Goal: Task Accomplishment & Management: Use online tool/utility

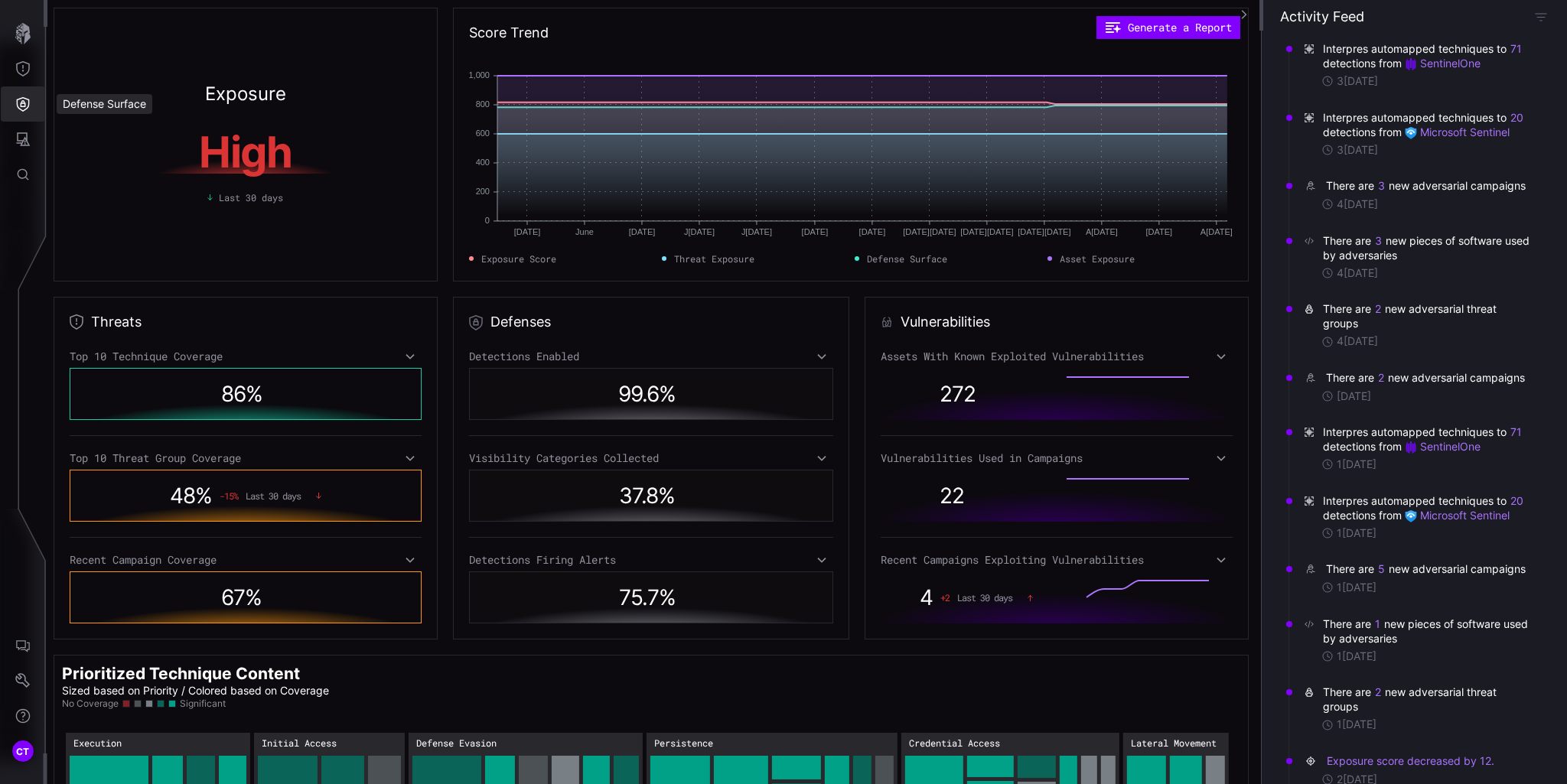
click at [12, 98] on button "Defense Surface" at bounding box center [23, 104] width 44 height 35
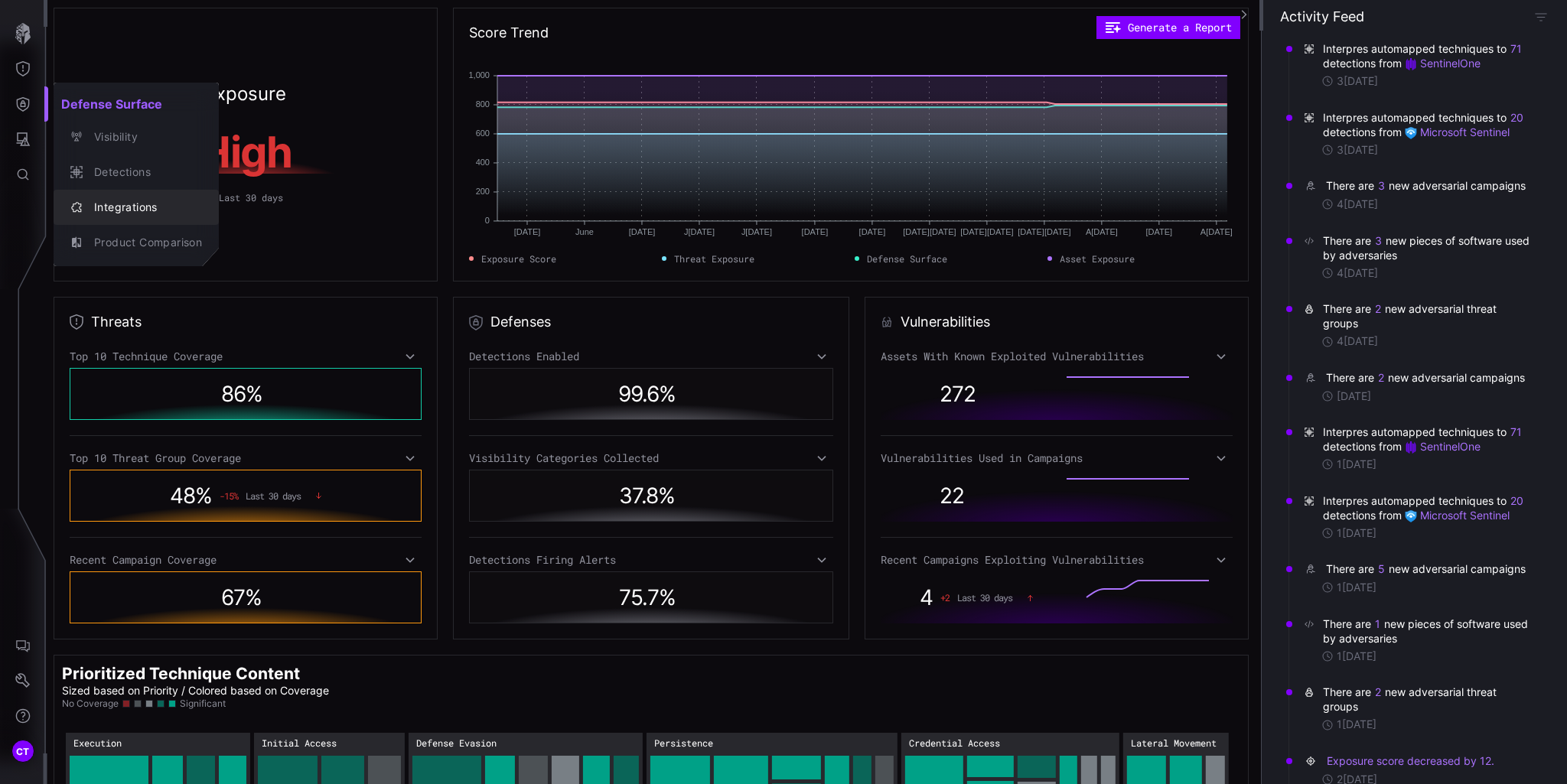
click at [98, 209] on div "Integrations" at bounding box center [144, 207] width 116 height 19
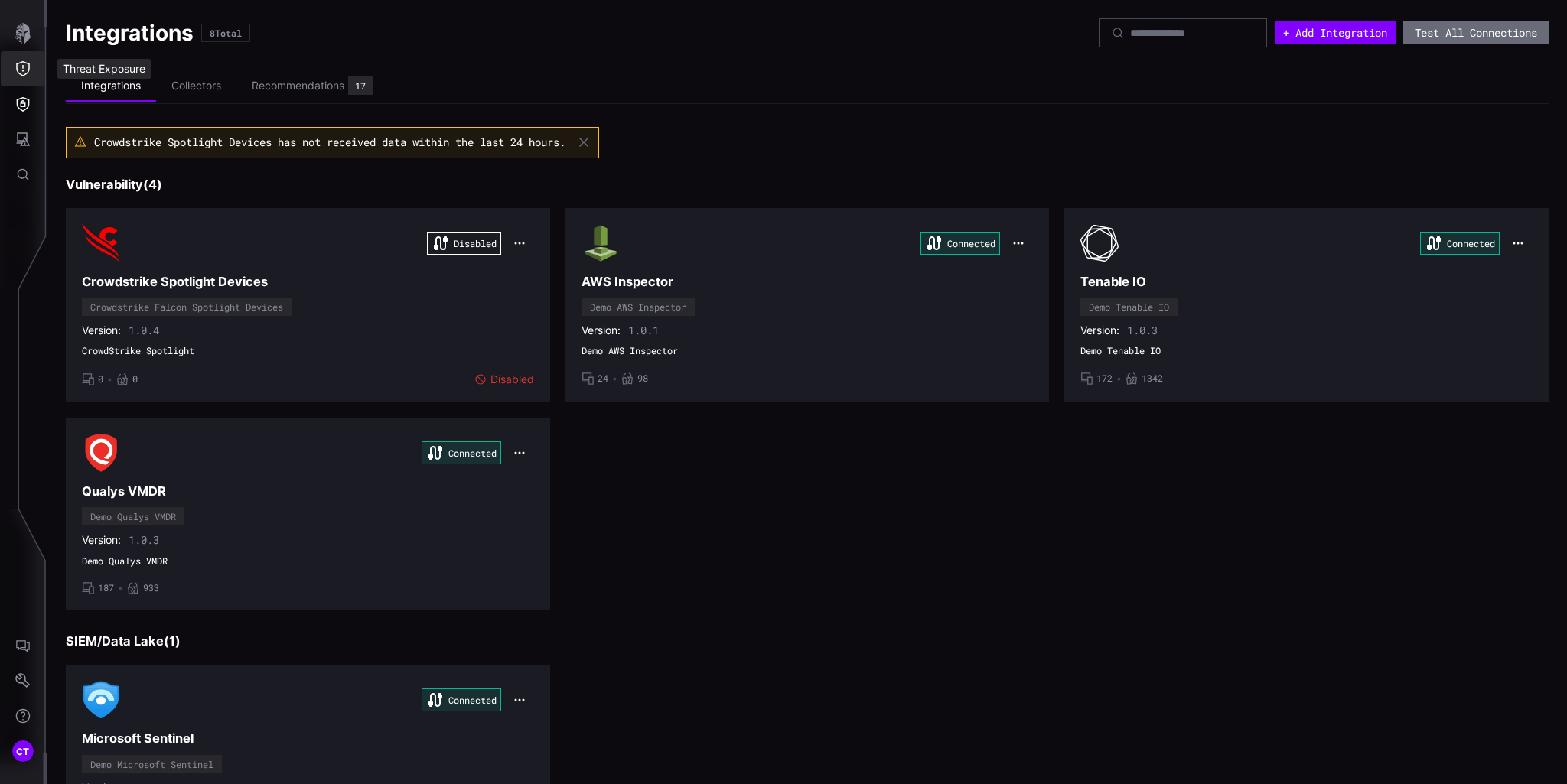
click at [8, 70] on button "Threat Exposure" at bounding box center [23, 68] width 44 height 35
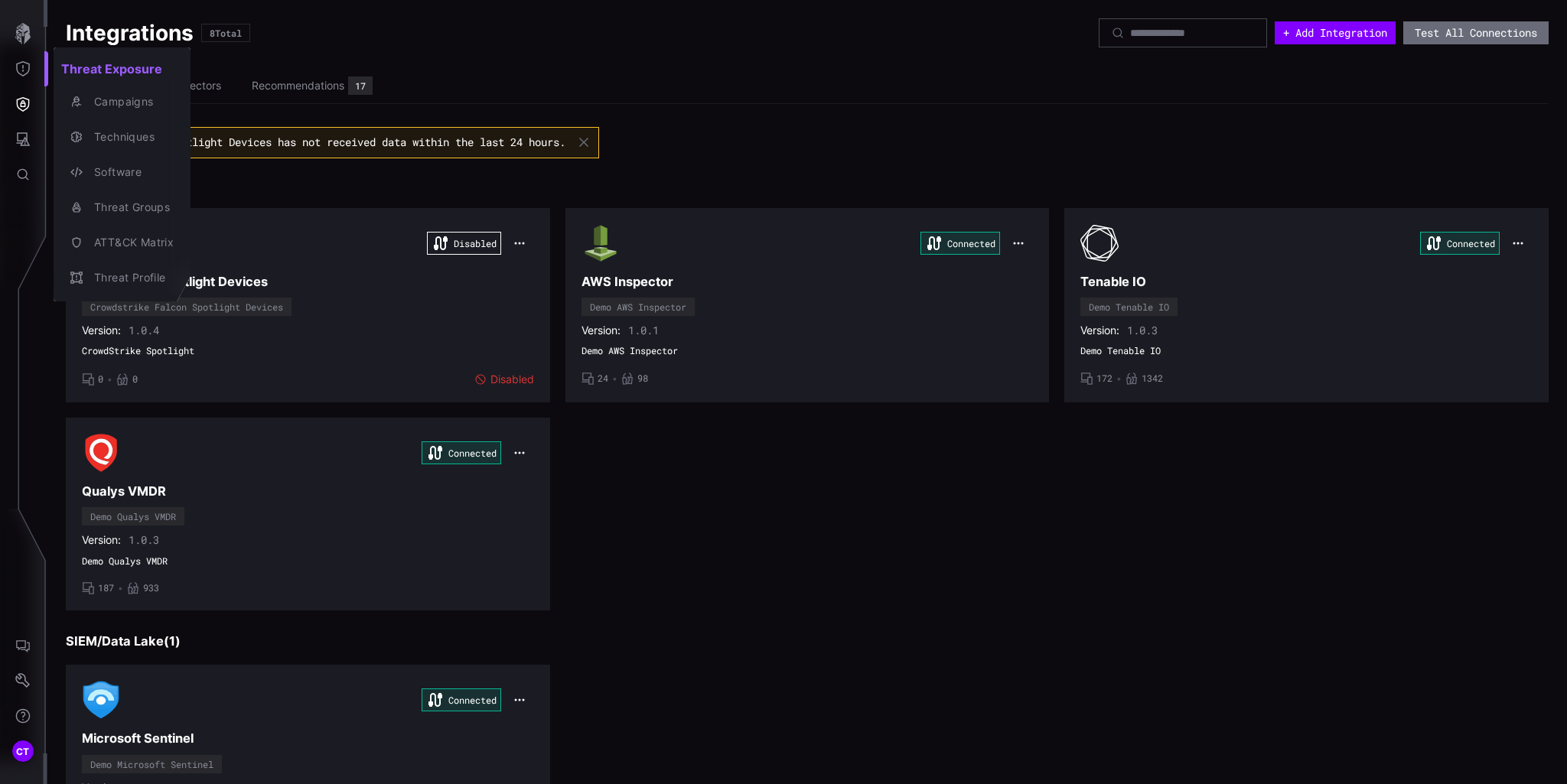
click at [840, 119] on div at bounding box center [784, 392] width 1567 height 784
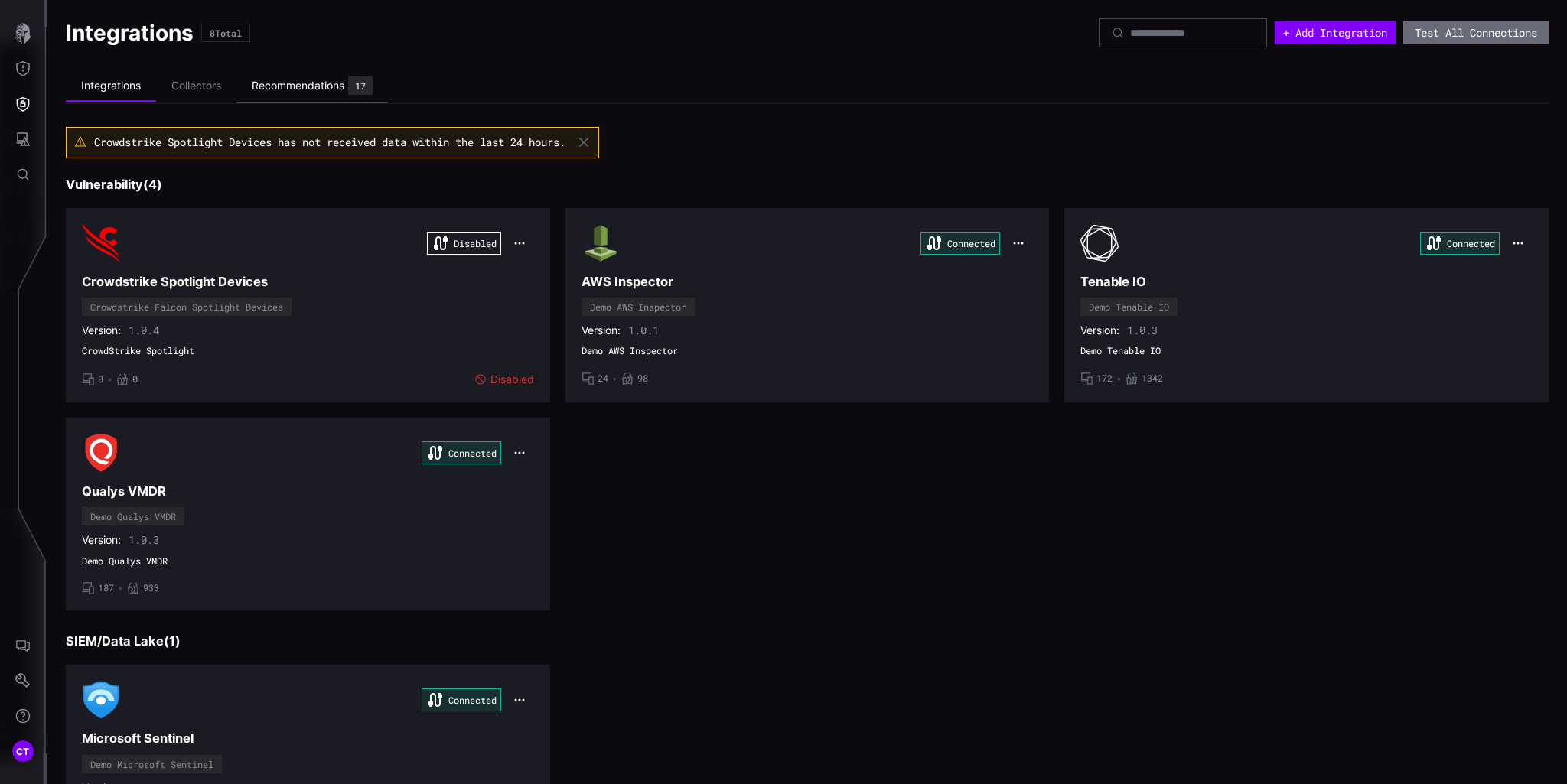
click at [291, 79] on div "Recommendations" at bounding box center [298, 86] width 93 height 14
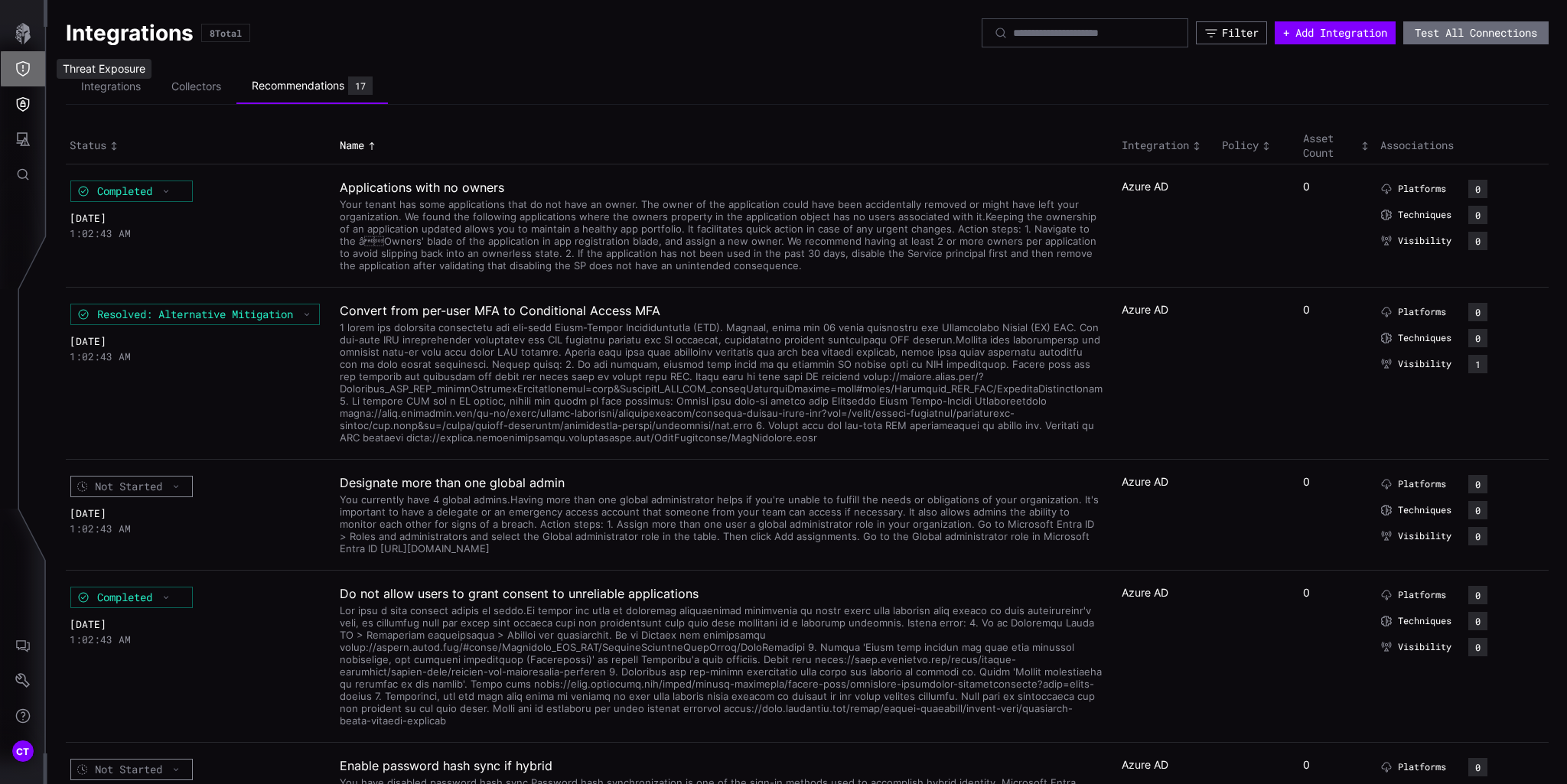
click at [22, 73] on icon "Threat Exposure" at bounding box center [23, 68] width 15 height 15
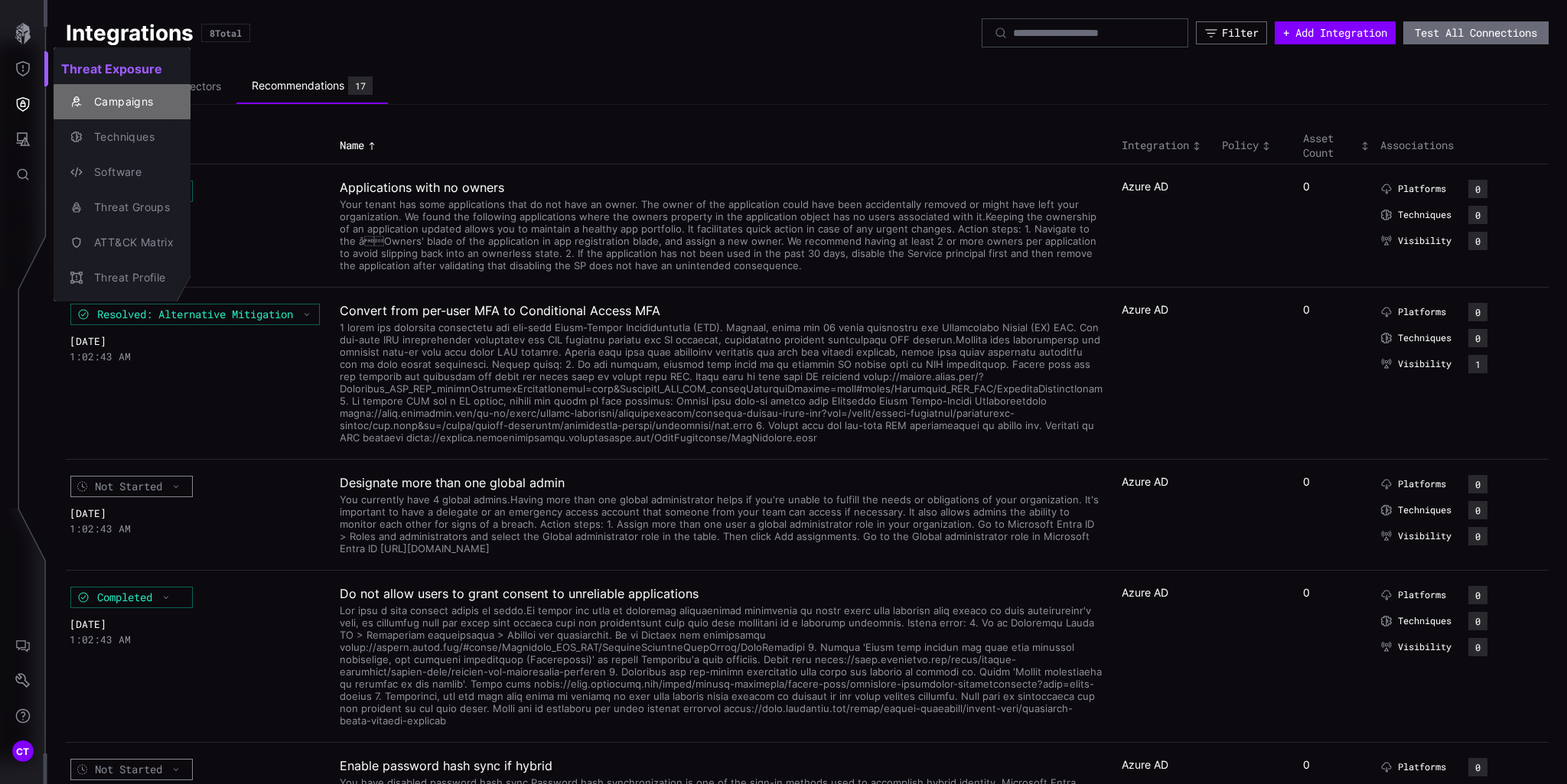
click at [131, 99] on div "Campaigns" at bounding box center [130, 102] width 87 height 19
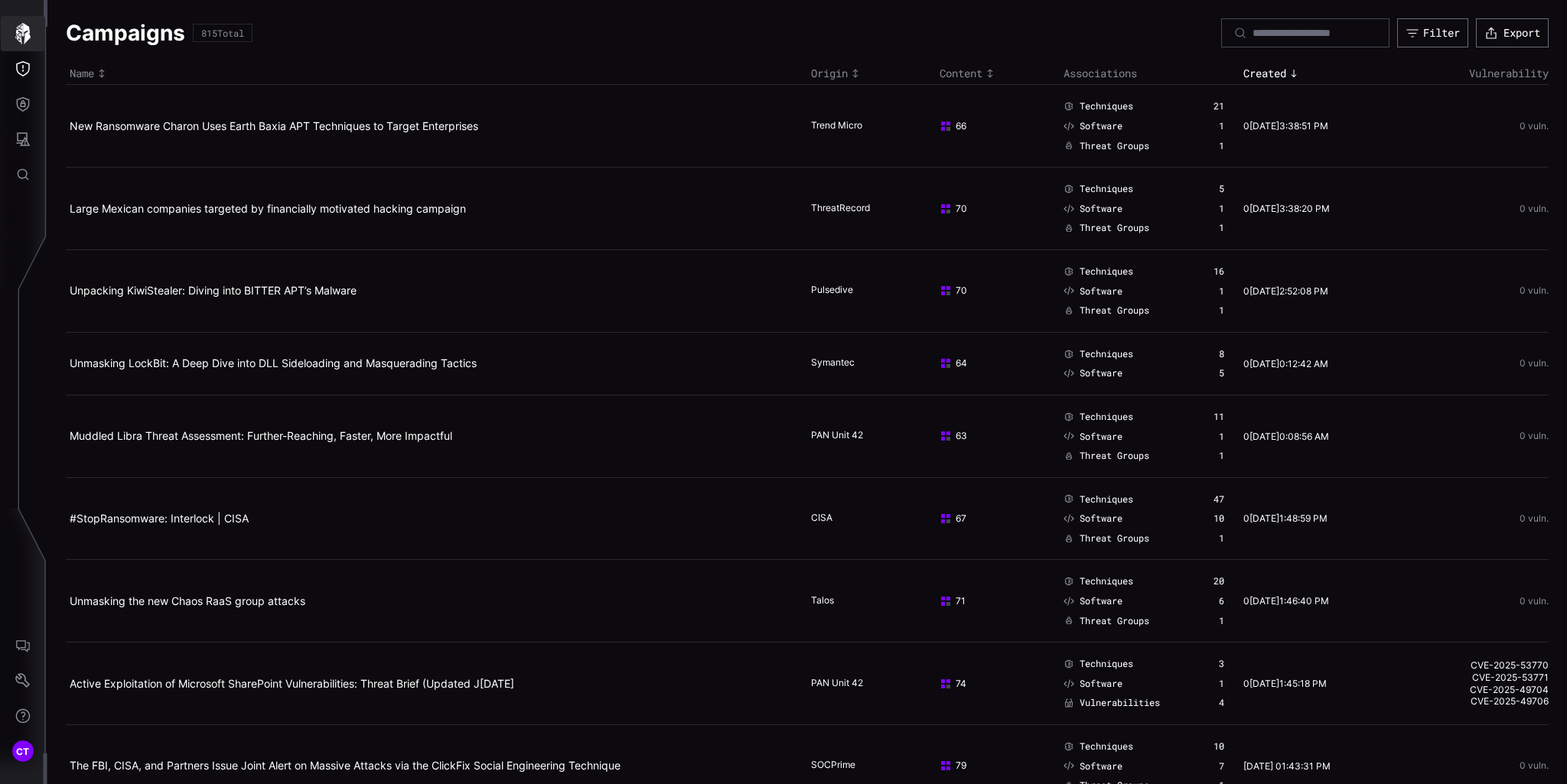
click at [22, 35] on icon "button" at bounding box center [23, 33] width 15 height 21
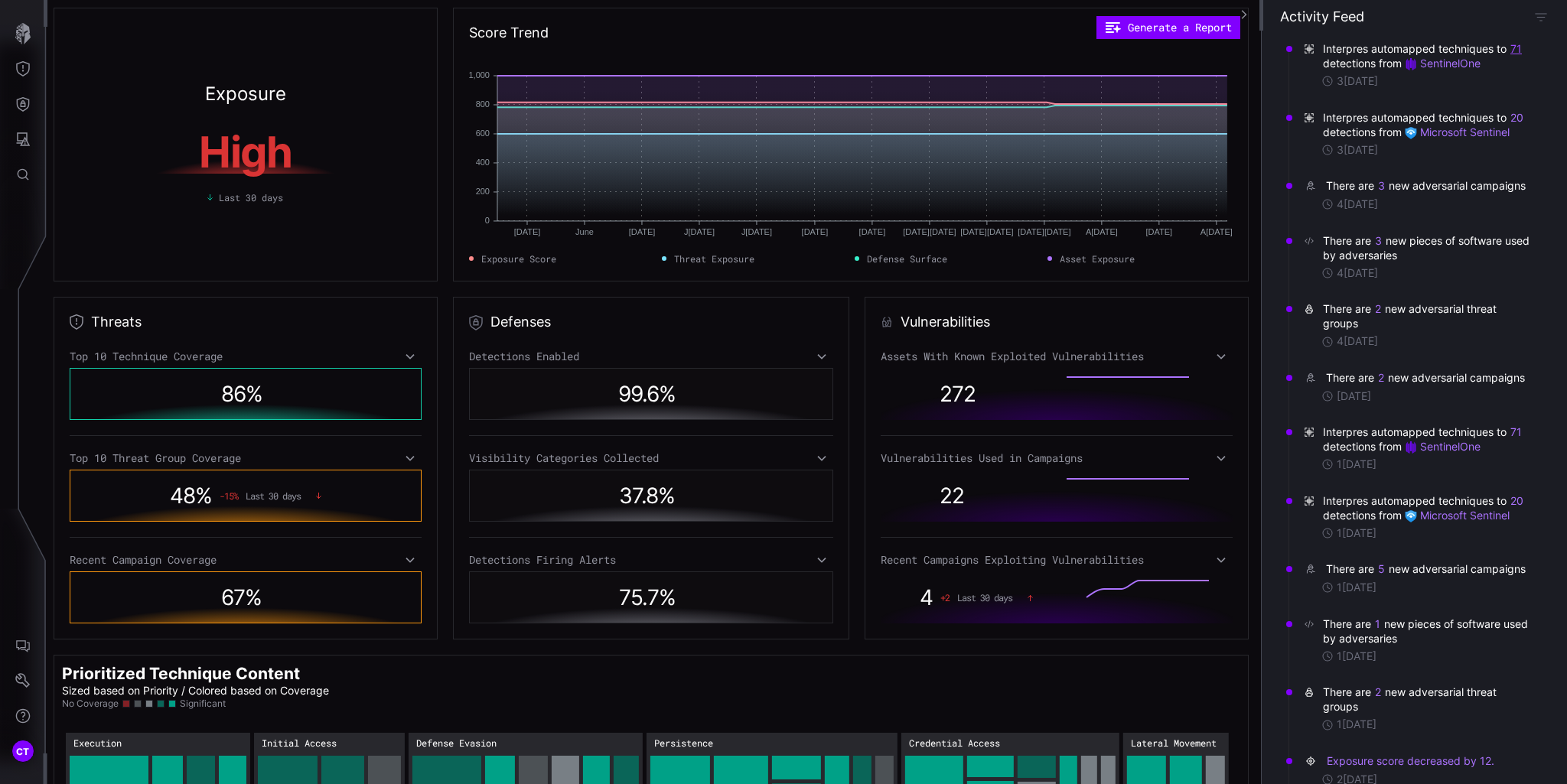
click at [1520, 51] on button "71" at bounding box center [1516, 49] width 13 height 15
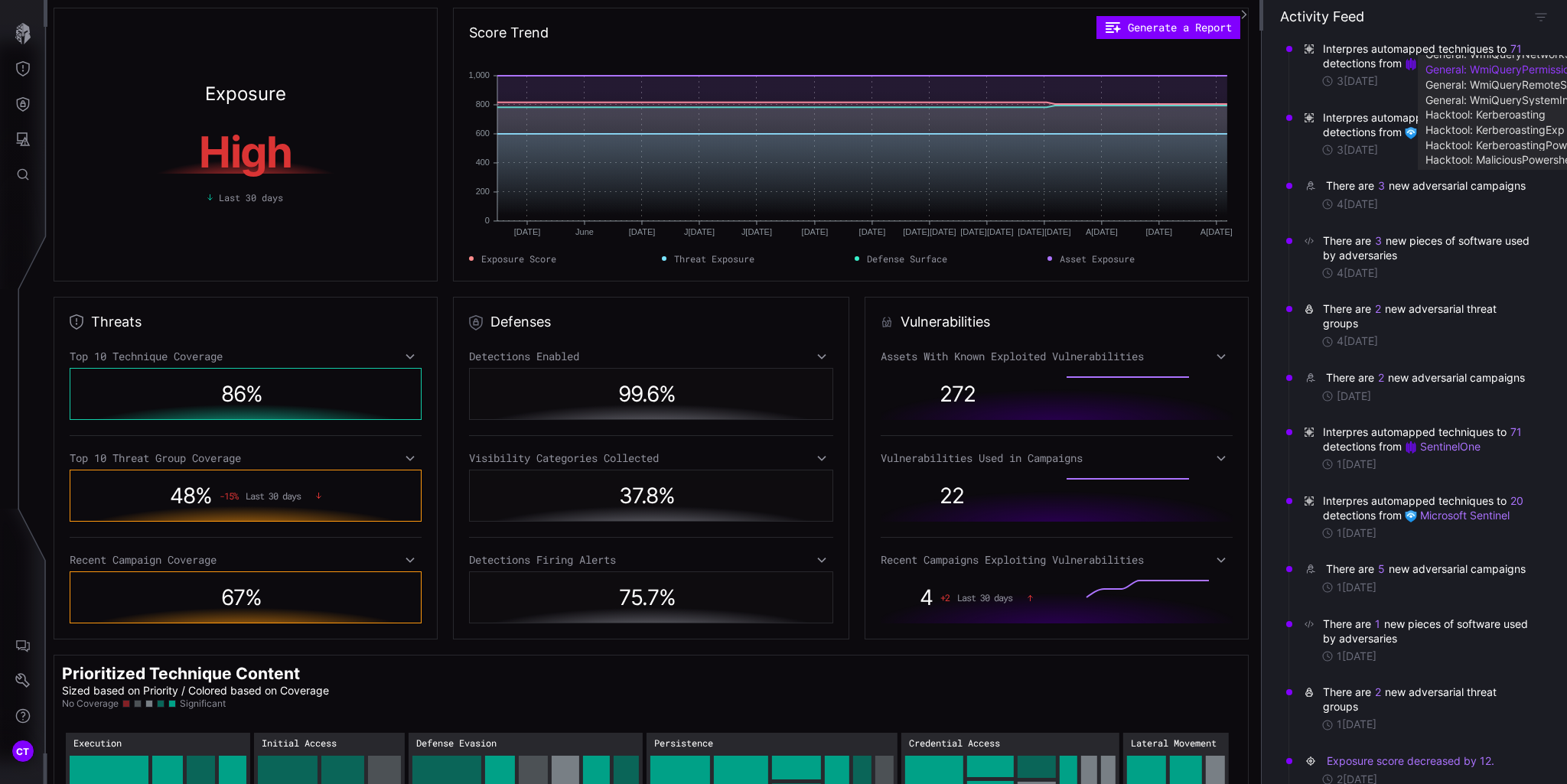
scroll to position [985, 0]
click at [1404, 19] on div "Activity Feed" at bounding box center [1414, 16] width 268 height 18
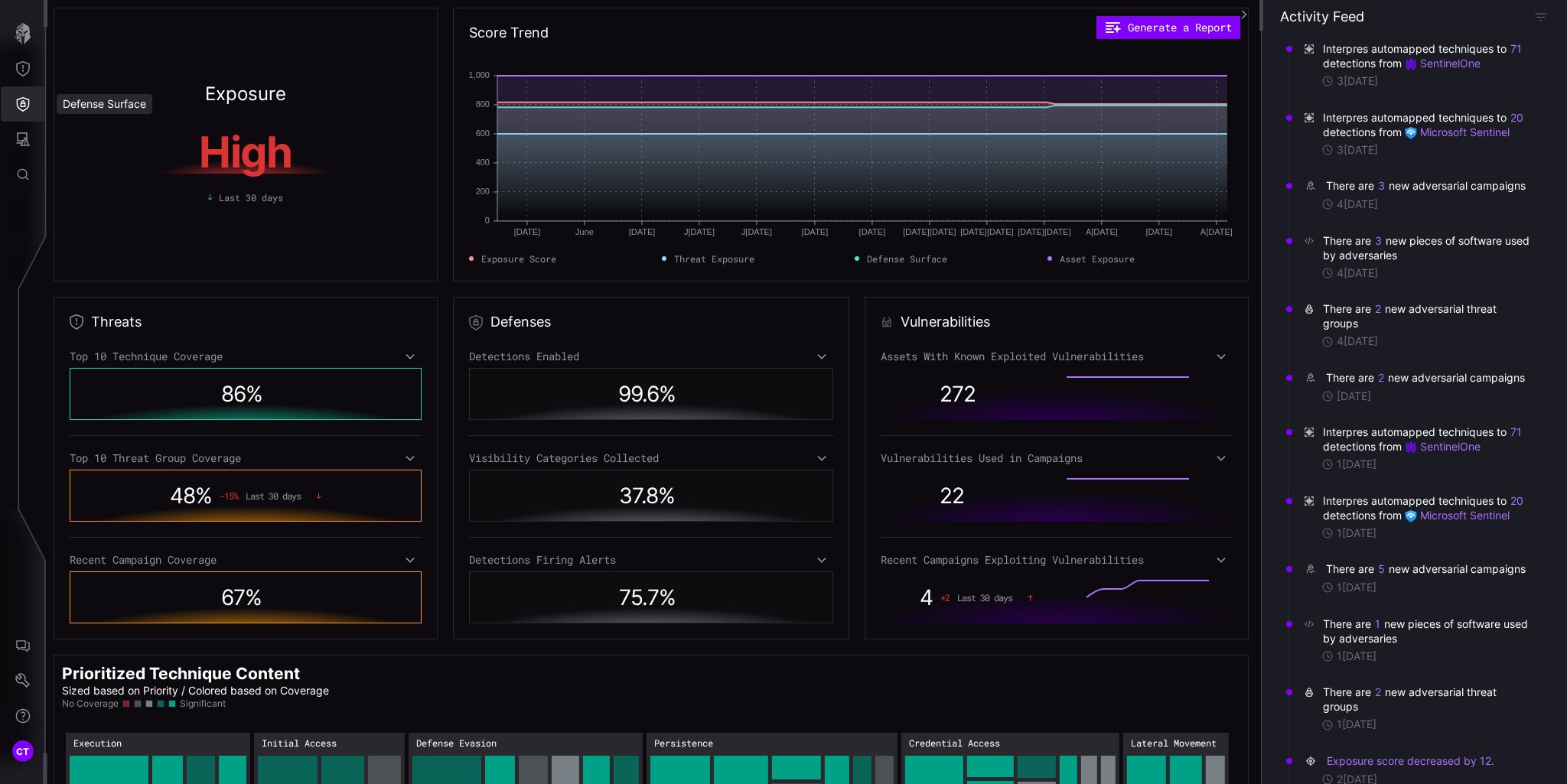
click at [27, 93] on button "Defense Surface" at bounding box center [23, 104] width 44 height 35
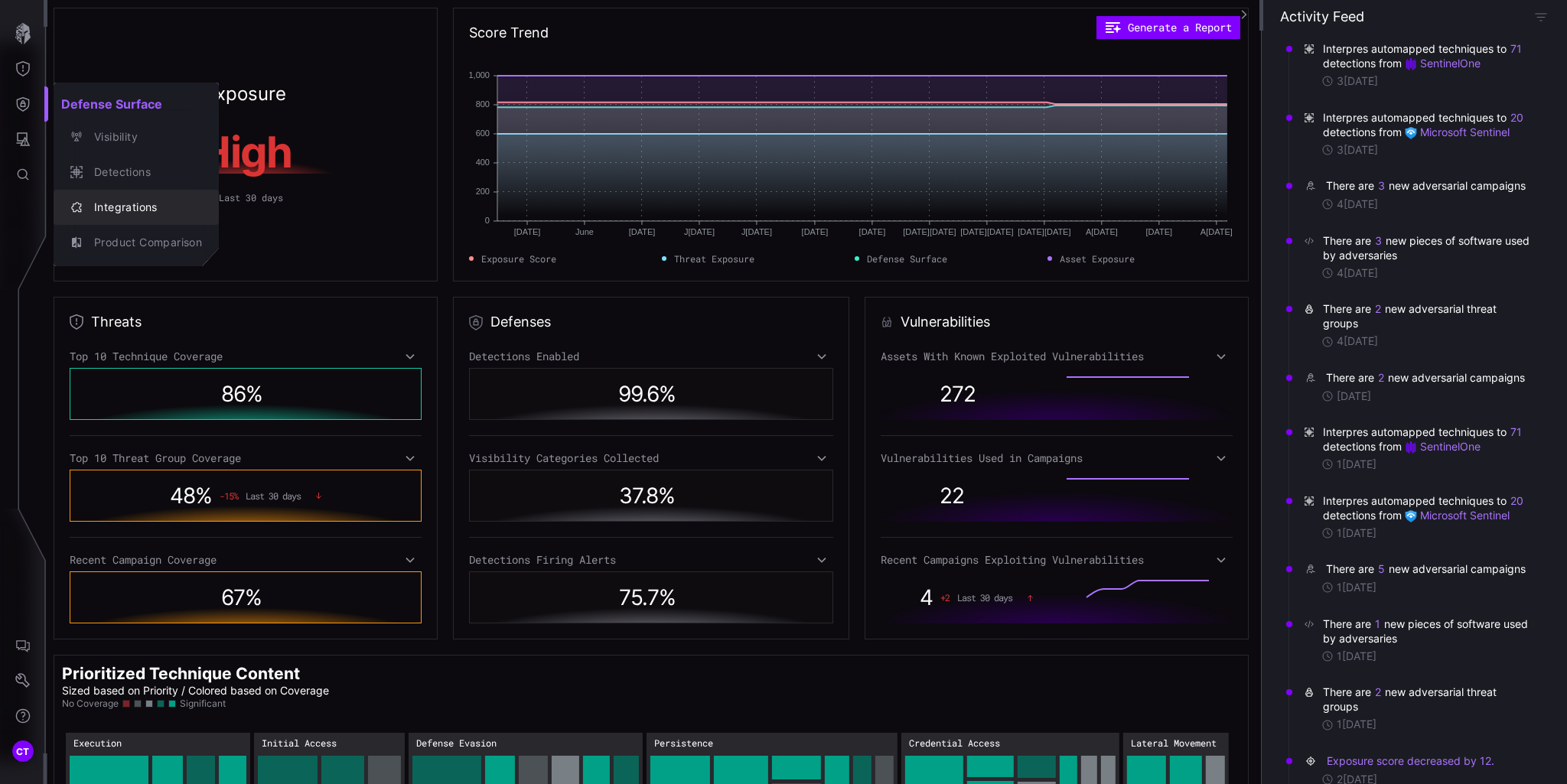
click at [130, 218] on button "Integrations" at bounding box center [136, 207] width 166 height 35
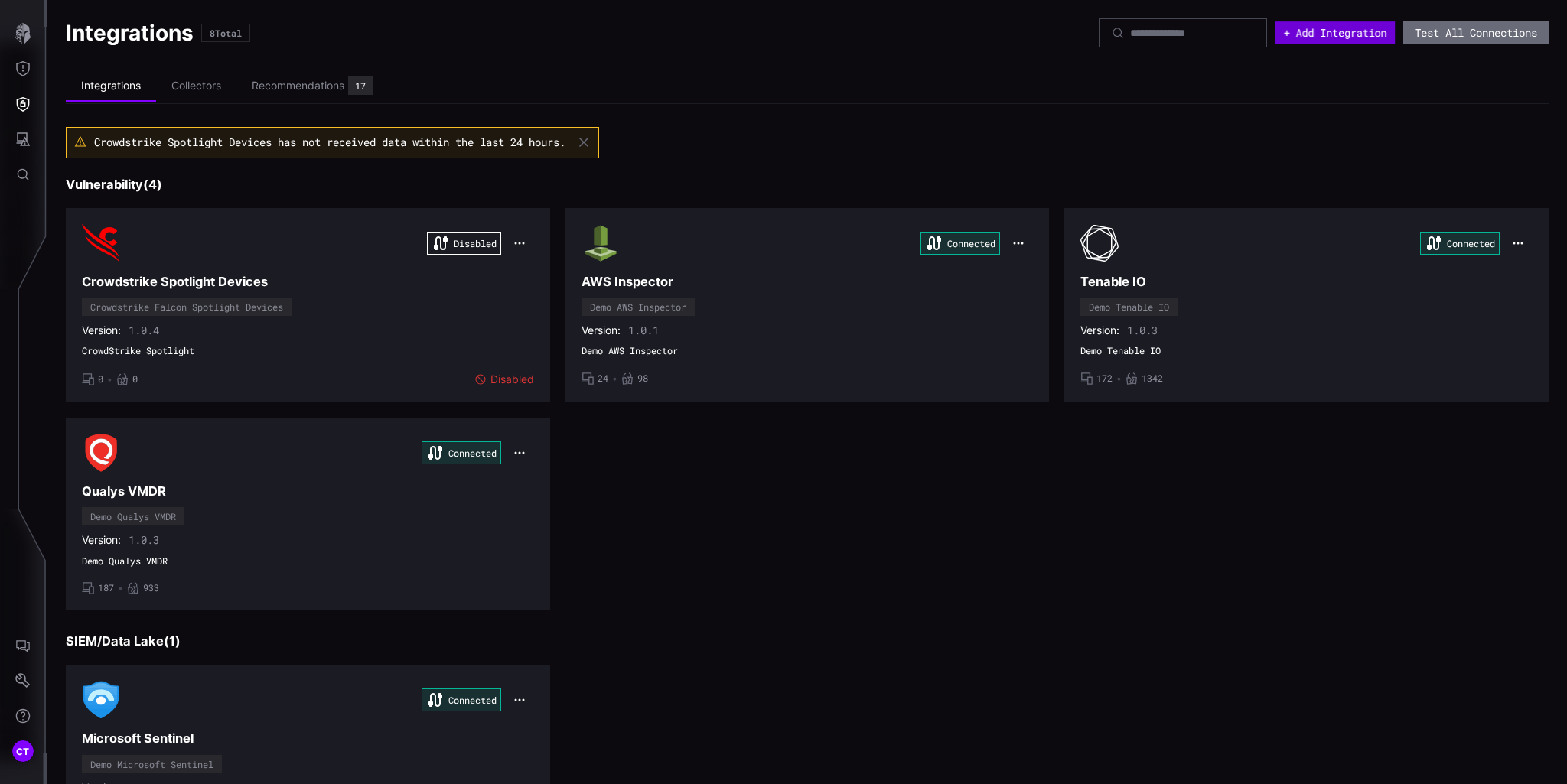
click at [1300, 26] on button "+ Add Integration" at bounding box center [1335, 33] width 119 height 23
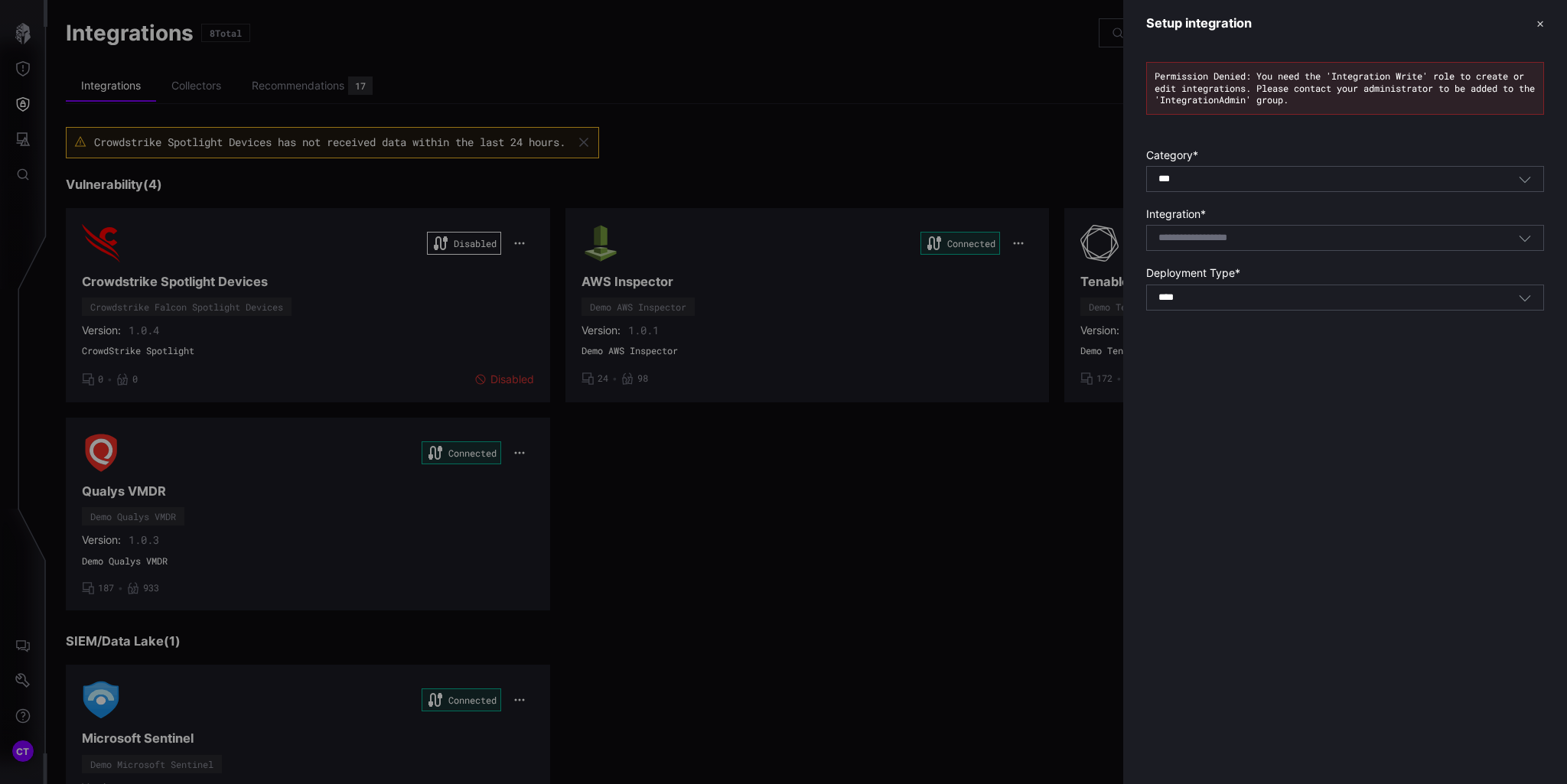
click at [1529, 240] on icon "button" at bounding box center [1525, 237] width 14 height 14
click at [1224, 581] on div "Setup integration ✕ Permission Denied: You need the 'Integration Write' role to…" at bounding box center [1345, 392] width 444 height 784
click at [1543, 20] on button "✕" at bounding box center [1539, 24] width 7 height 16
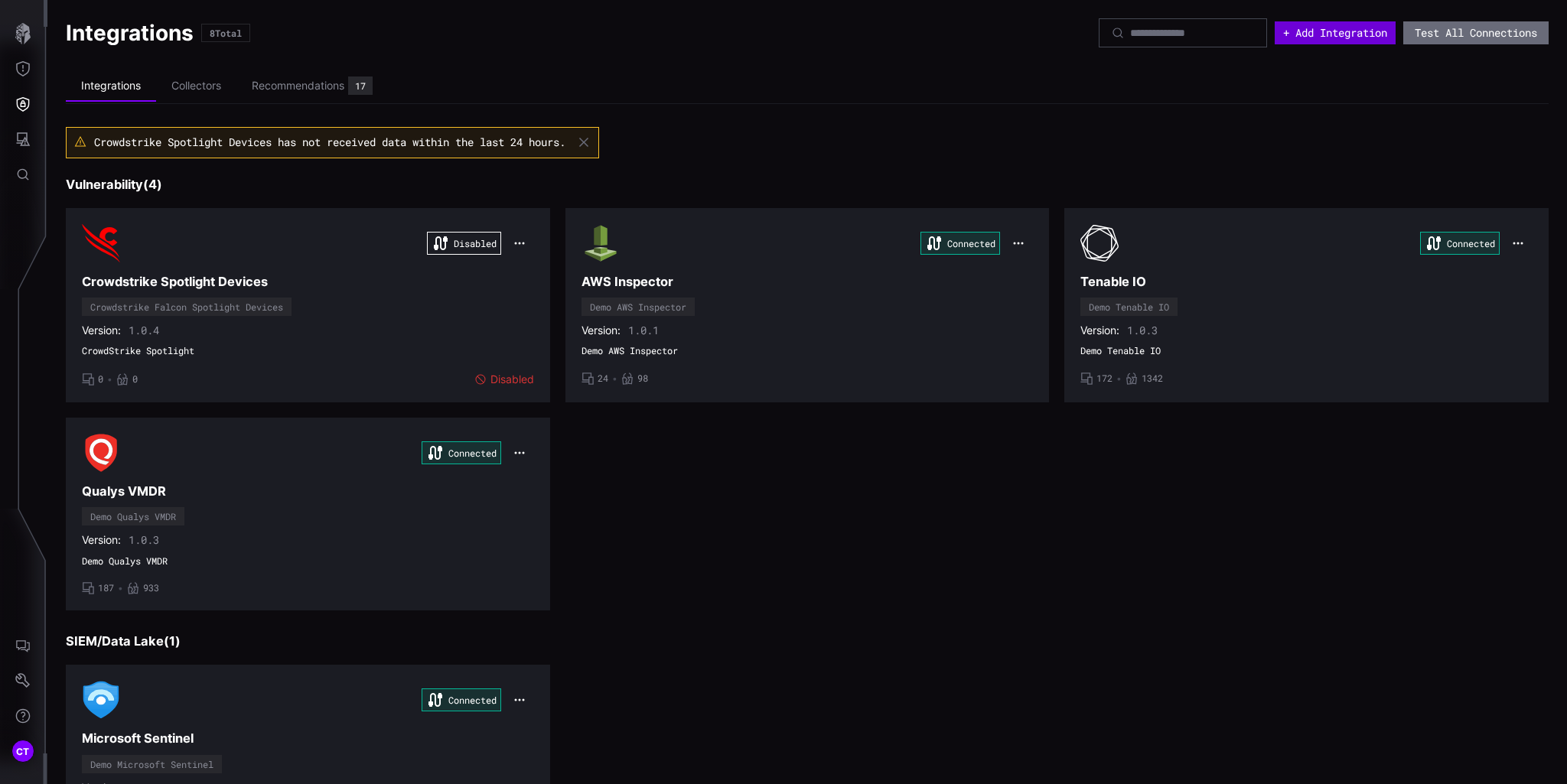
click at [1295, 43] on button "+ Add Integration" at bounding box center [1335, 33] width 121 height 23
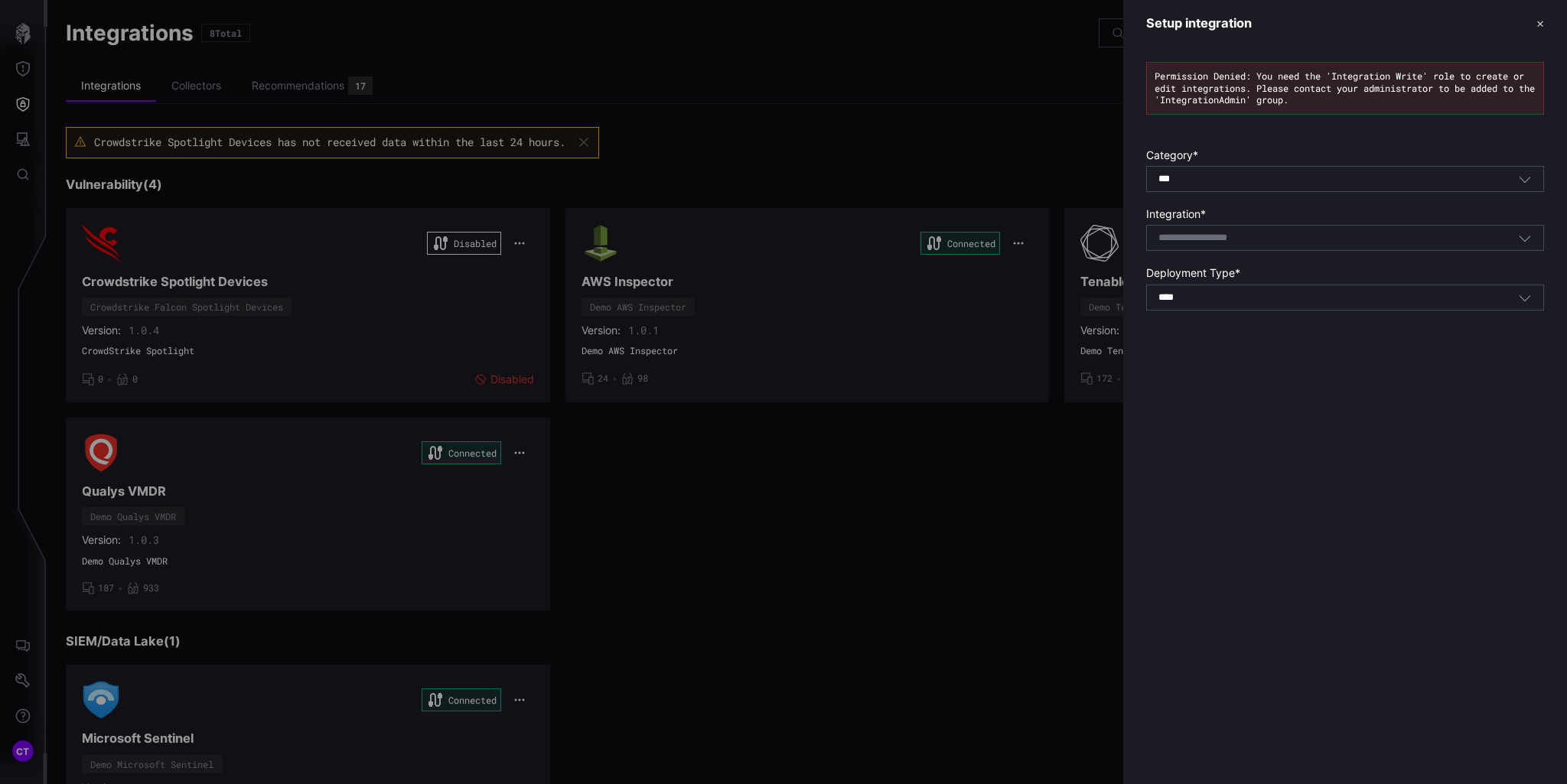
click at [1291, 233] on div "Select integration" at bounding box center [1338, 237] width 360 height 14
click at [205, 465] on div at bounding box center [784, 392] width 1567 height 784
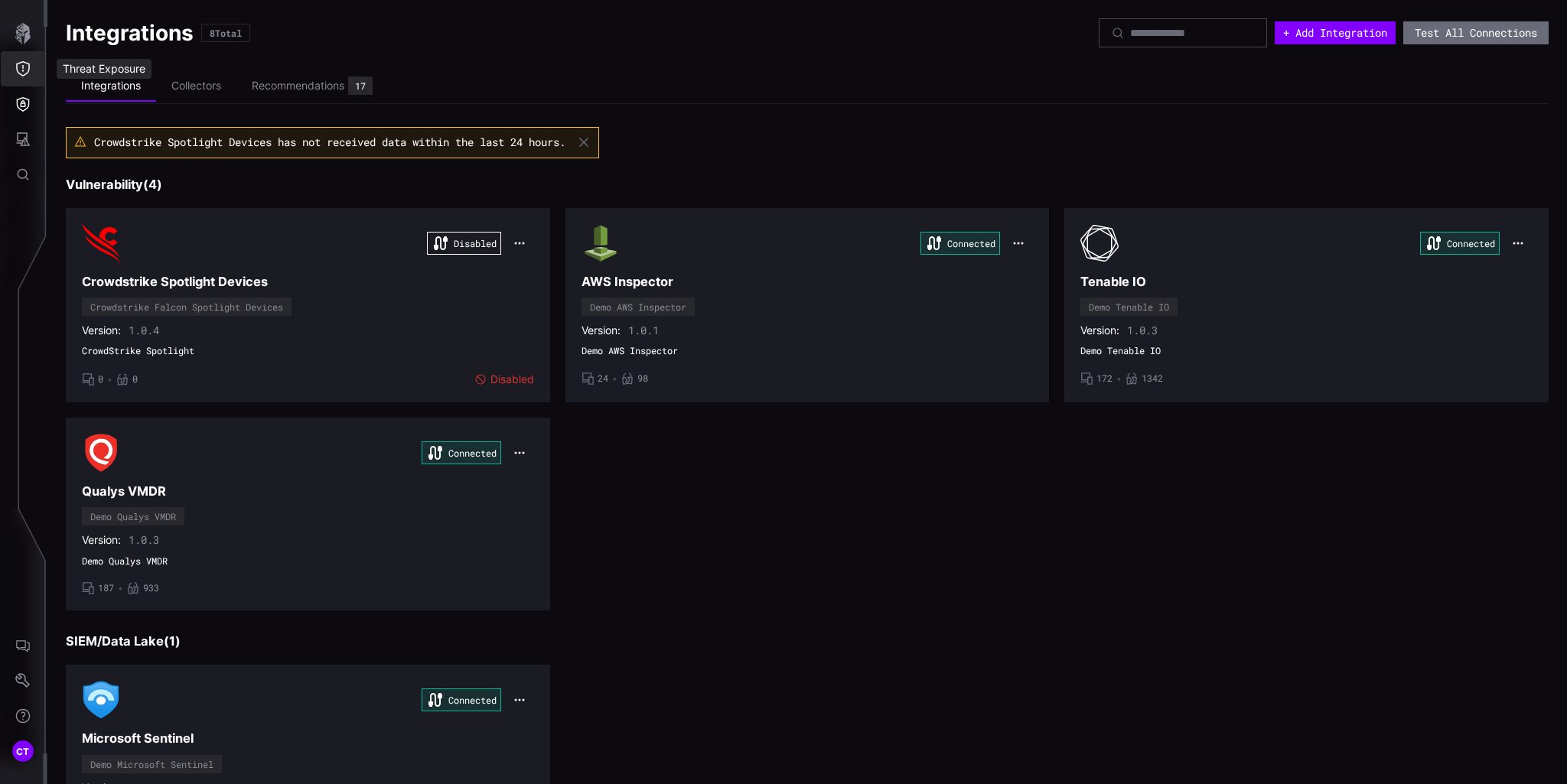
click at [15, 68] on button "Threat Exposure" at bounding box center [23, 68] width 44 height 35
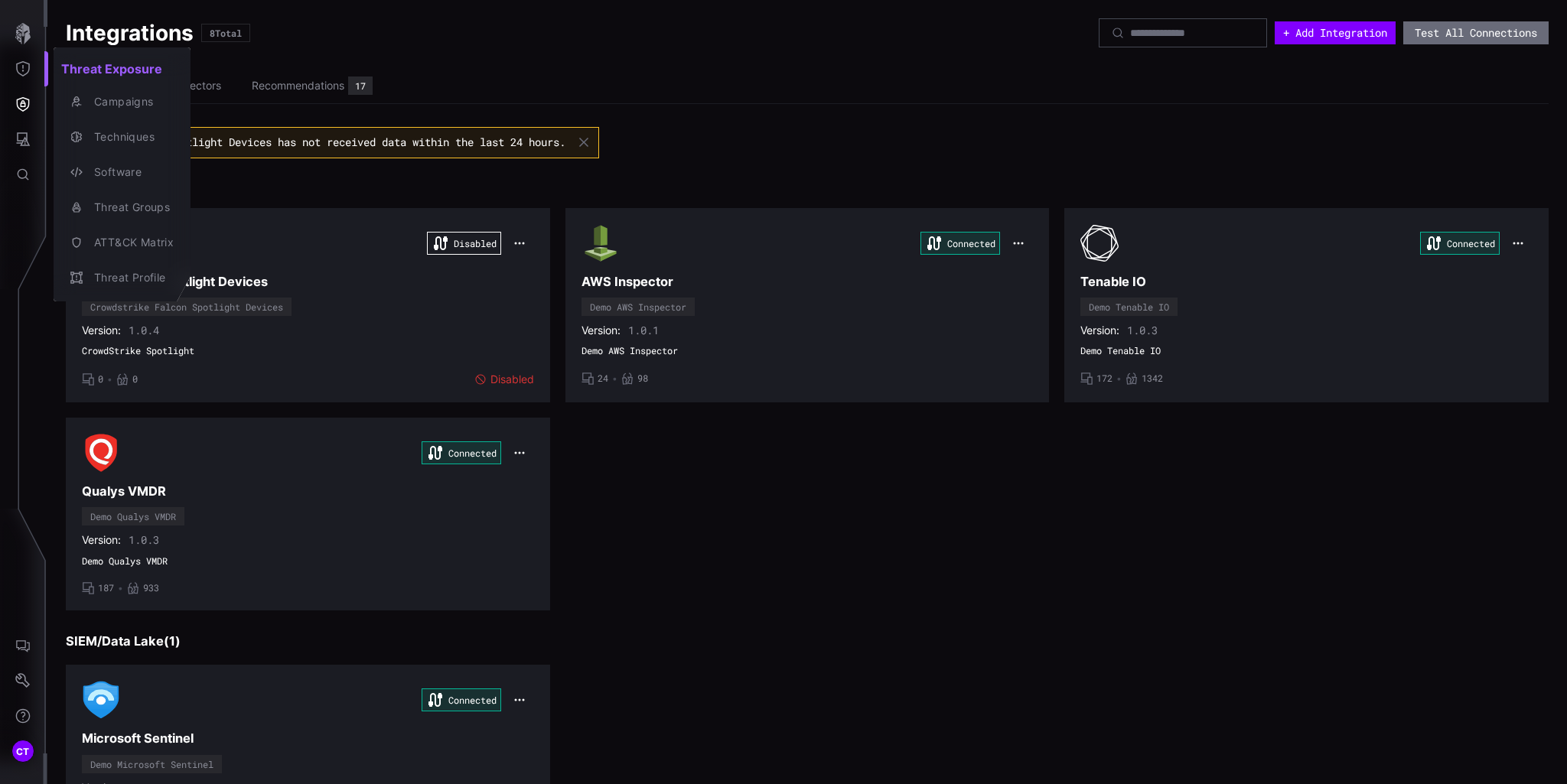
click at [24, 104] on div at bounding box center [784, 392] width 1567 height 784
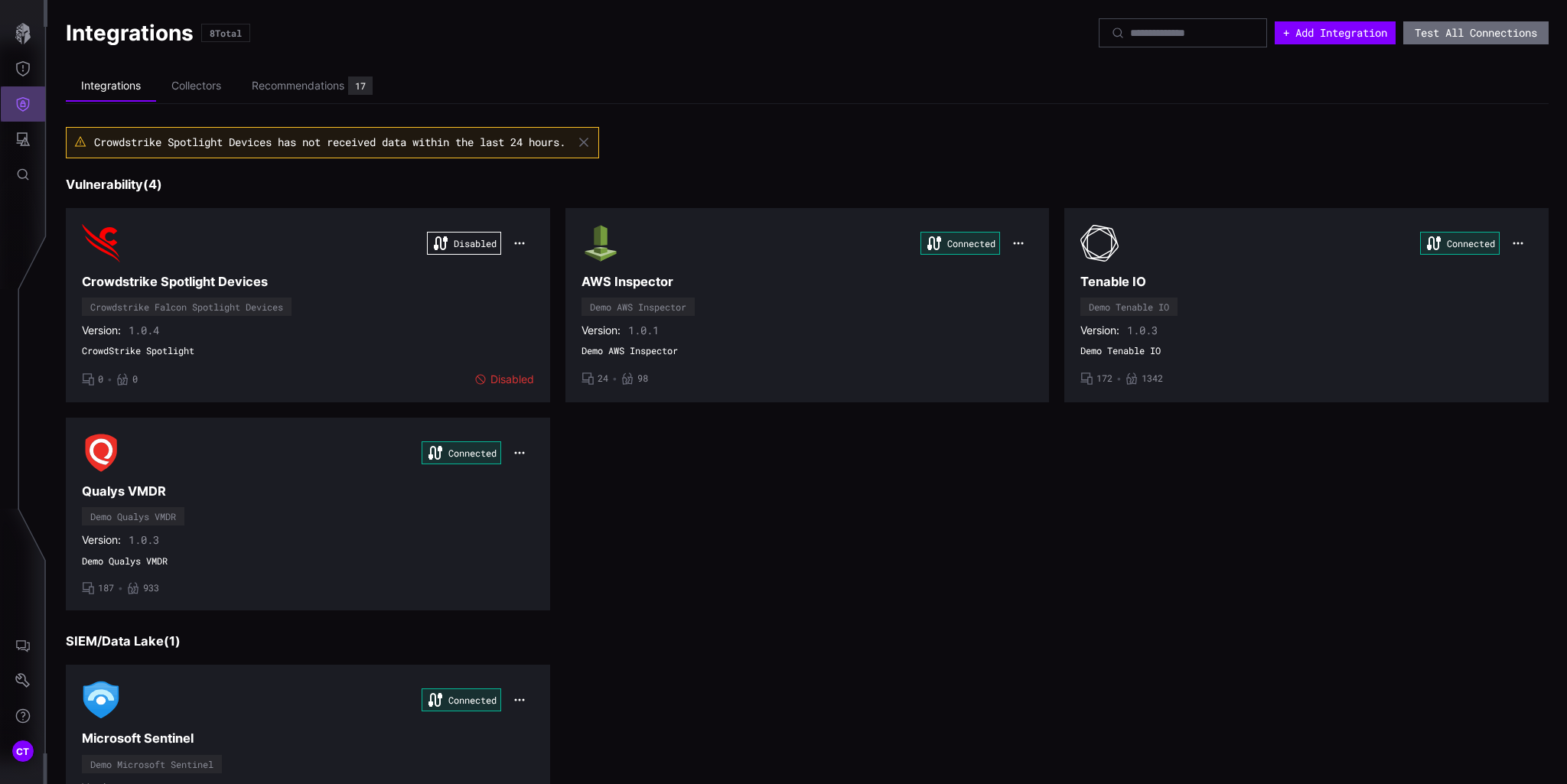
click at [17, 106] on icon "Defense Surface" at bounding box center [23, 104] width 15 height 15
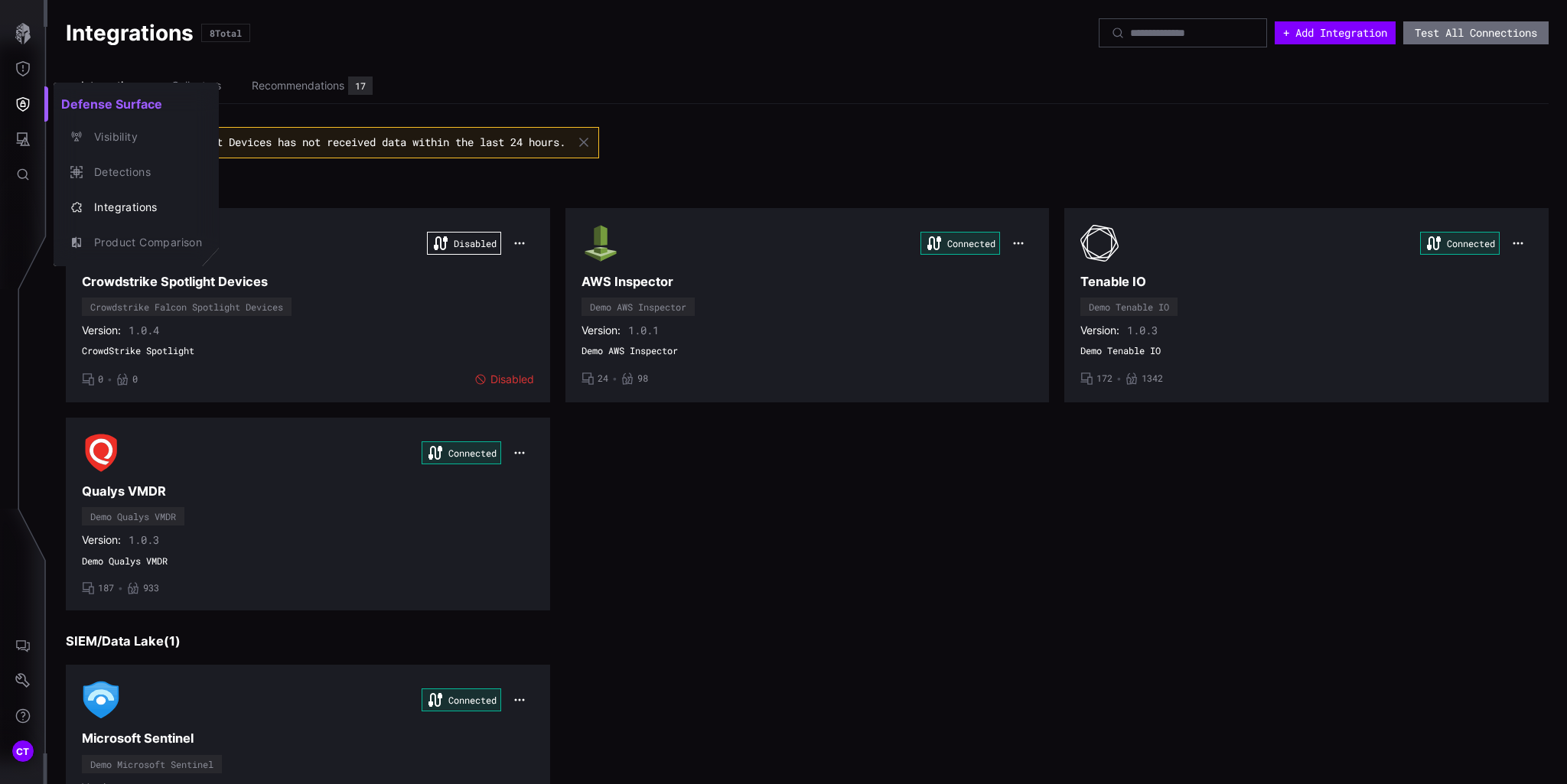
click at [17, 142] on div at bounding box center [784, 392] width 1567 height 784
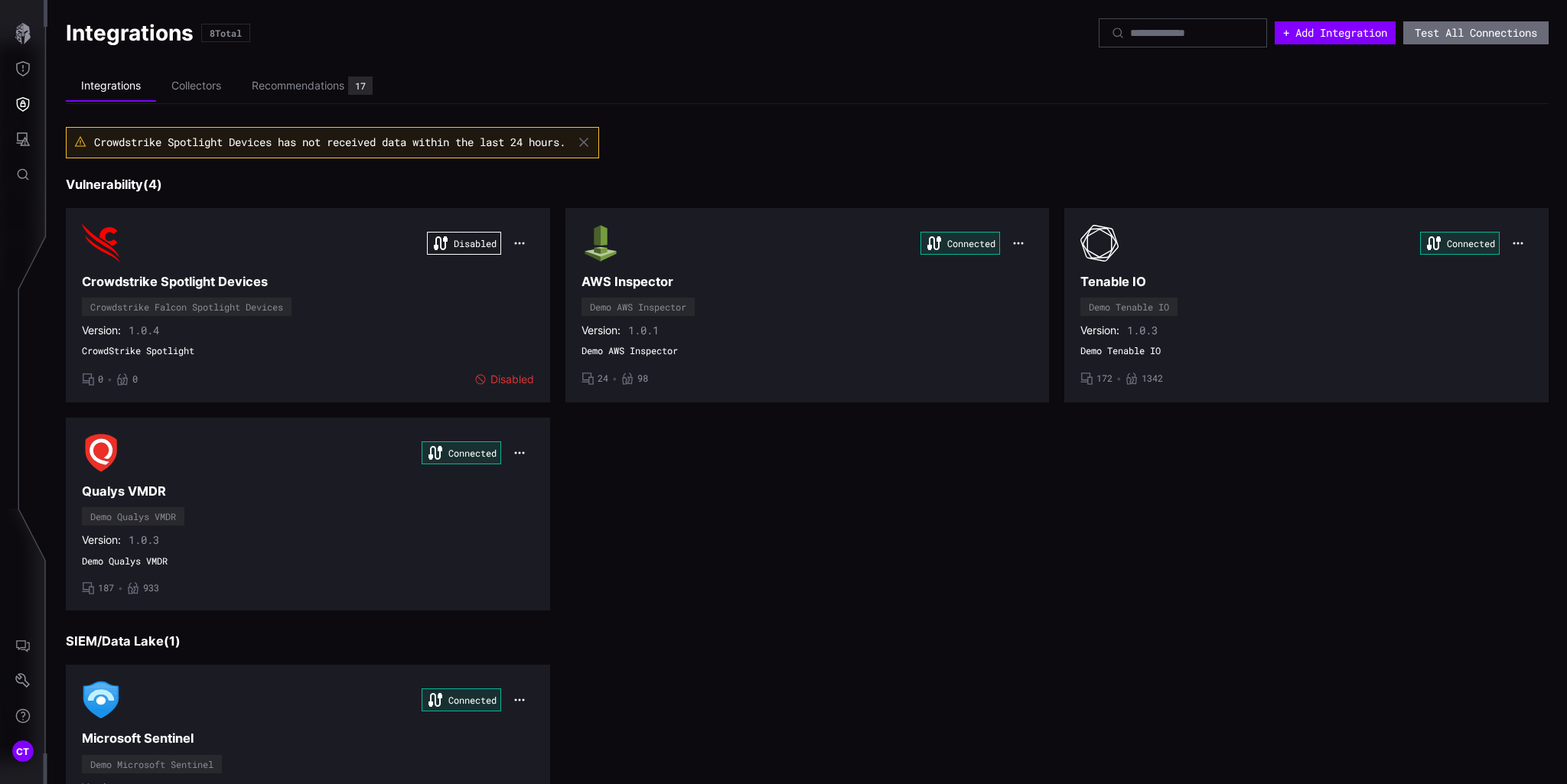
click at [23, 130] on button "Attack Surface" at bounding box center [23, 139] width 44 height 35
click at [122, 177] on div "Vulnerabilities" at bounding box center [126, 172] width 81 height 19
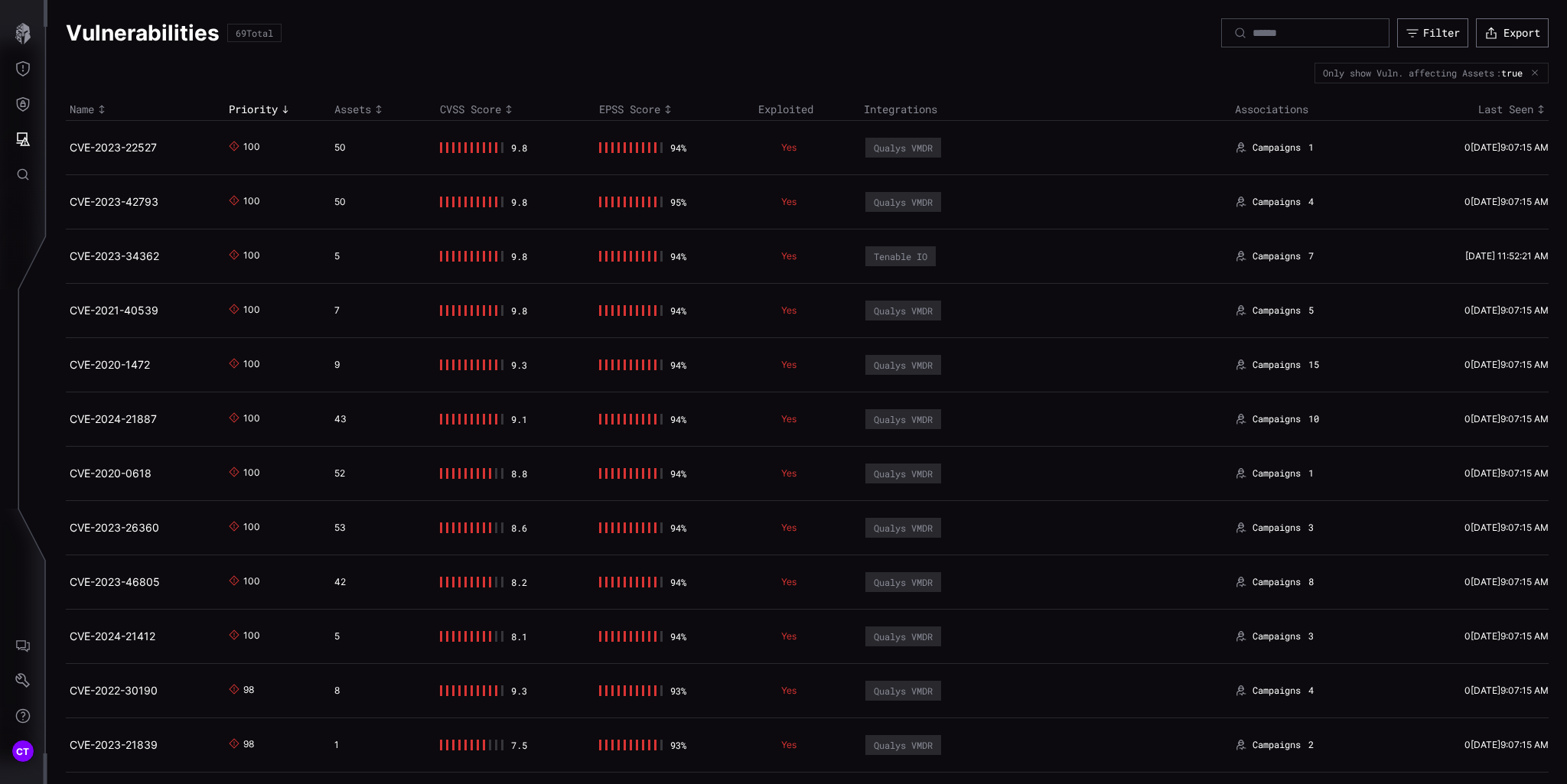
click at [356, 106] on div "Assets" at bounding box center [383, 109] width 98 height 14
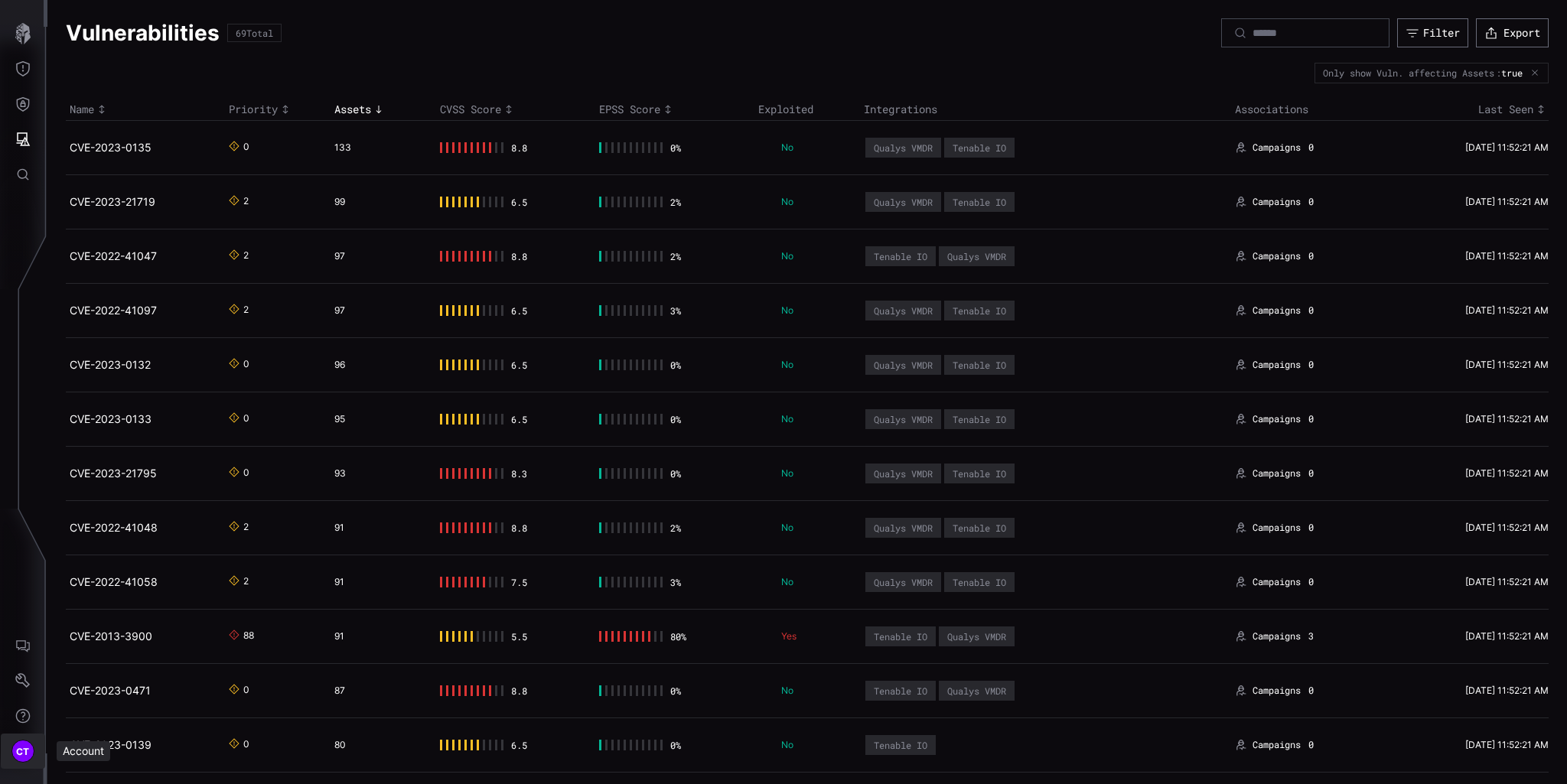
click at [33, 738] on button "CT" at bounding box center [23, 751] width 44 height 35
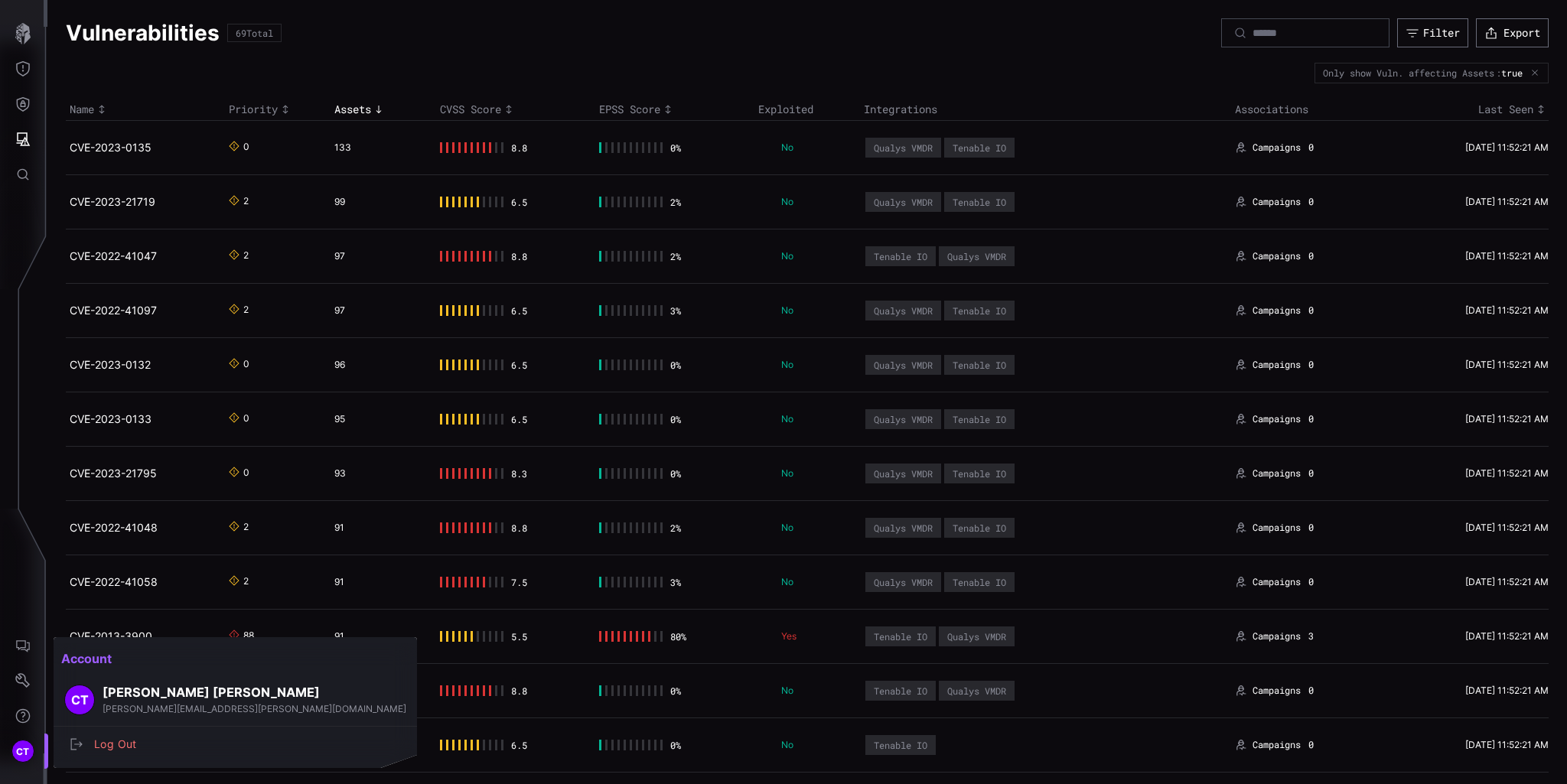
click at [132, 57] on div at bounding box center [784, 392] width 1567 height 784
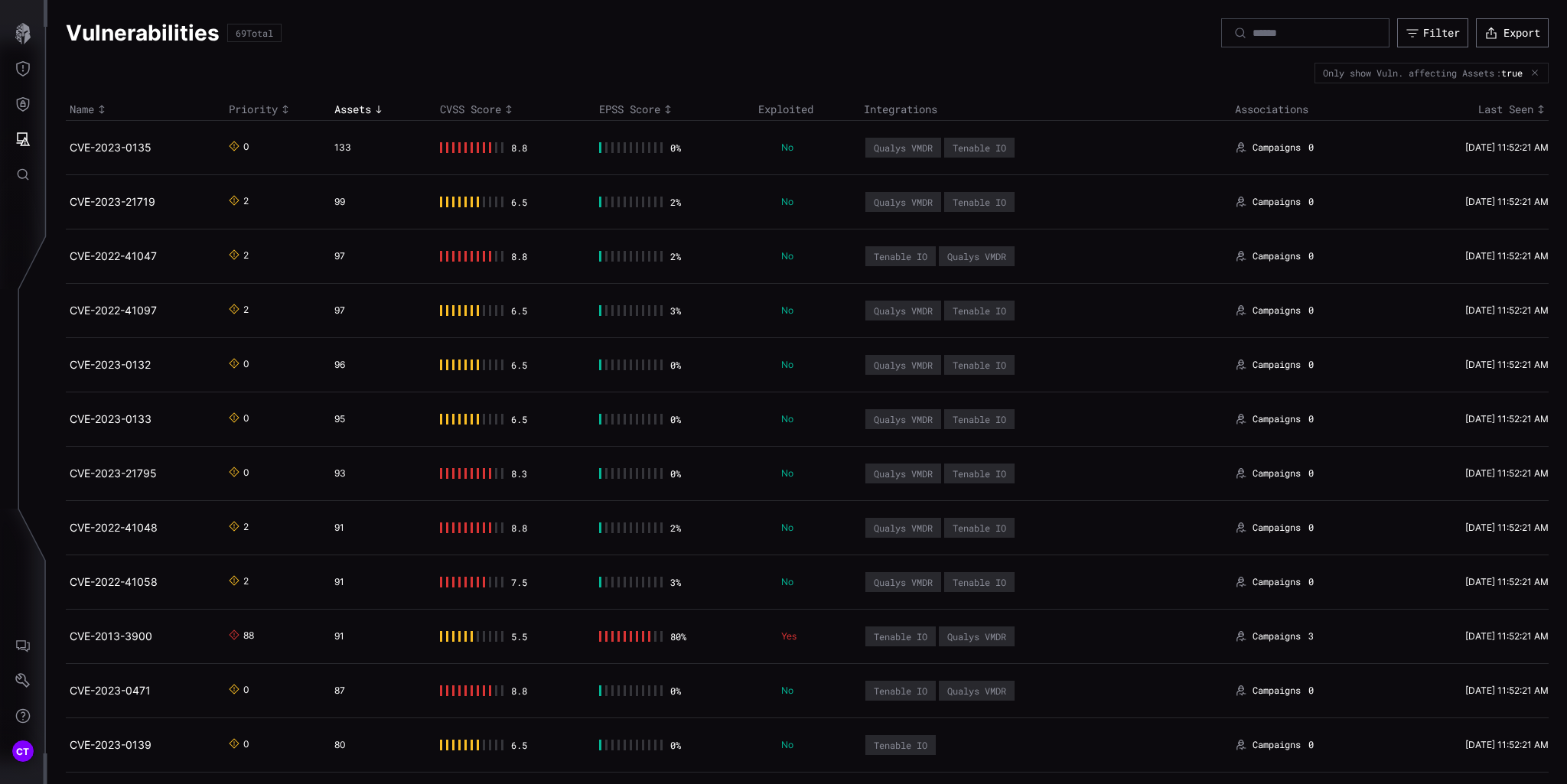
click at [31, 240] on div at bounding box center [24, 142] width 47 height 293
click at [19, 99] on icon "Defense Surface" at bounding box center [24, 104] width 13 height 15
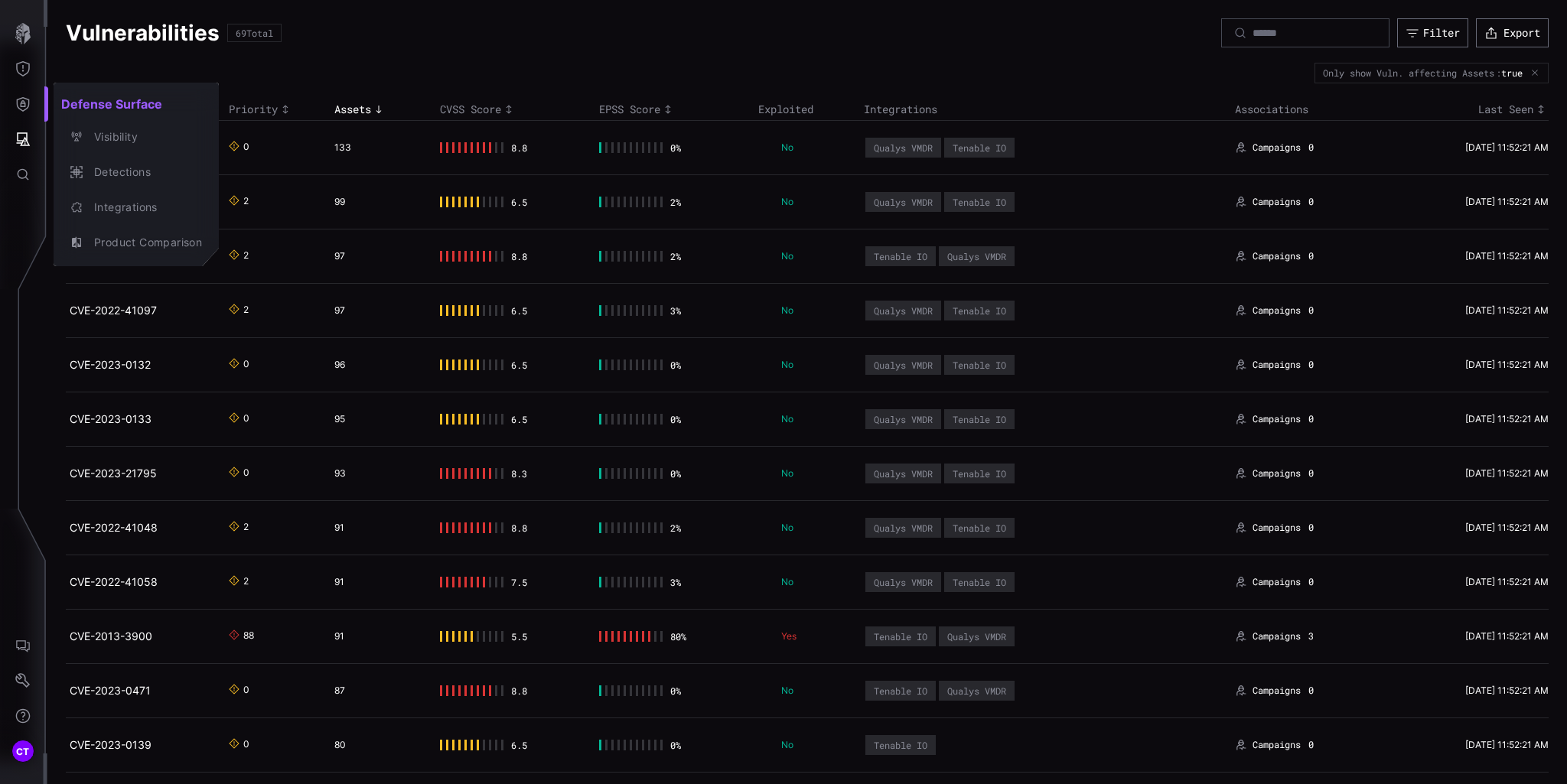
click at [25, 65] on div at bounding box center [784, 392] width 1567 height 784
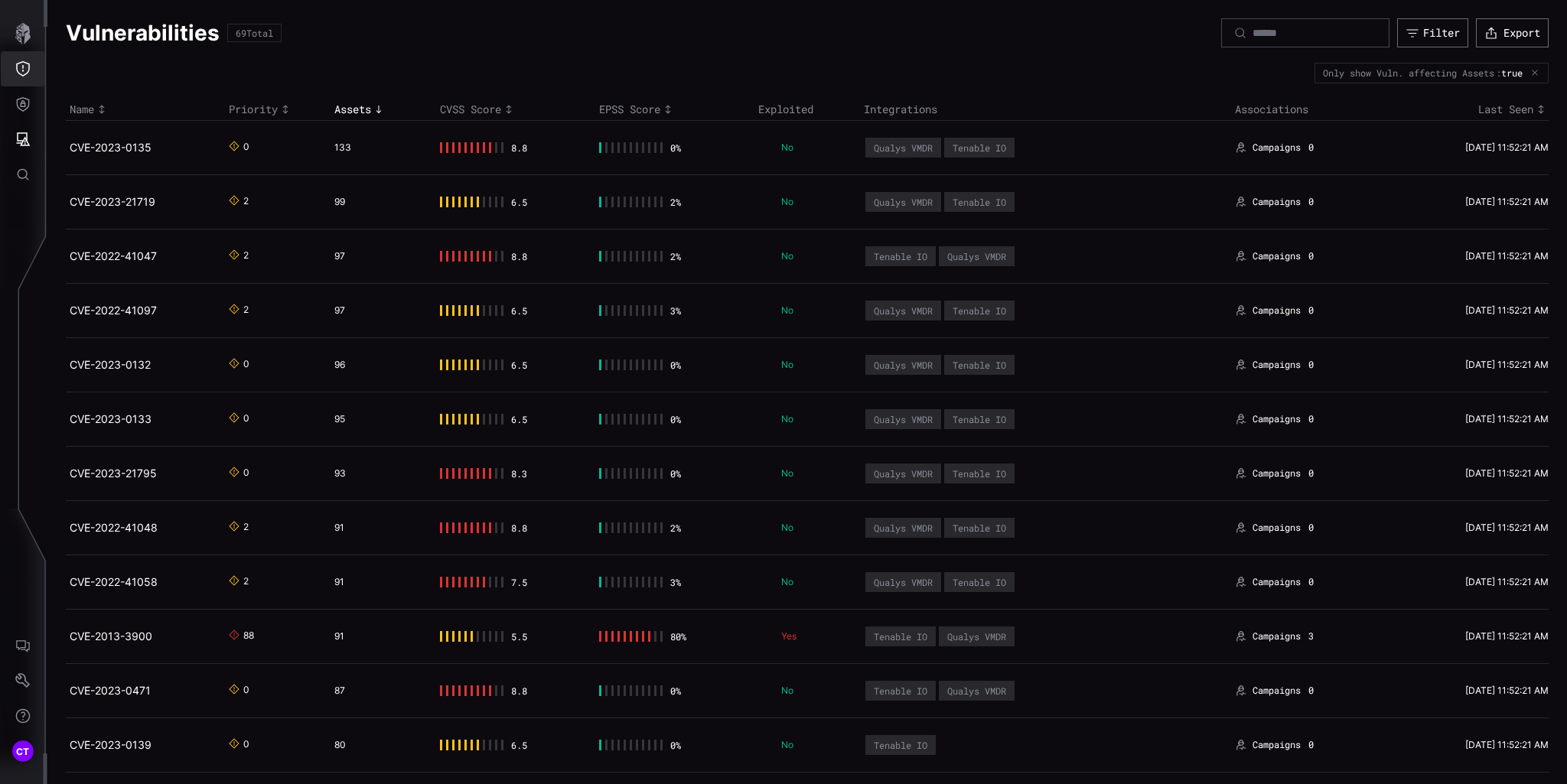
click at [26, 65] on icon "Threat Exposure" at bounding box center [23, 68] width 15 height 15
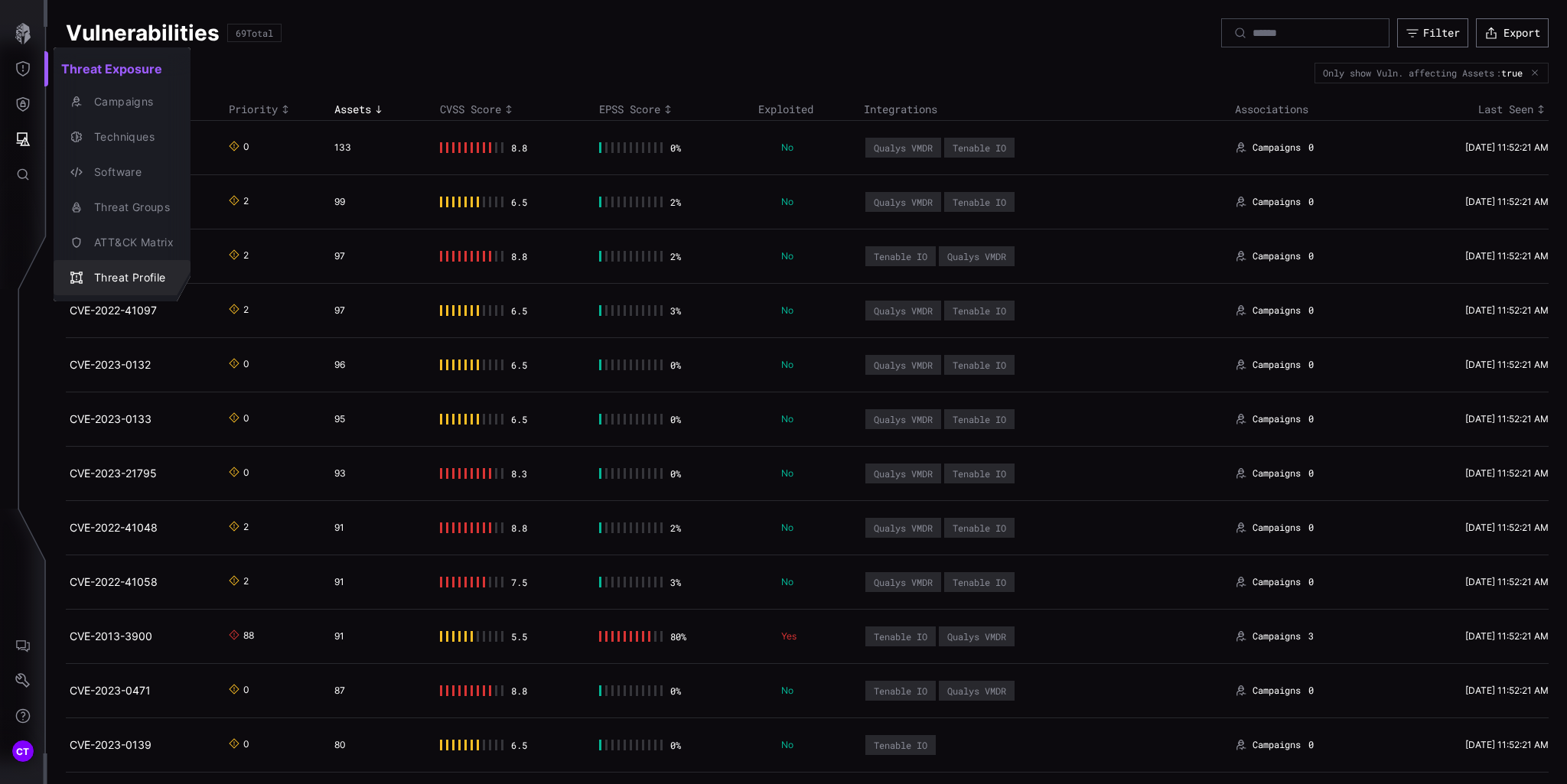
click at [126, 265] on button "Threat Profile" at bounding box center [122, 277] width 137 height 35
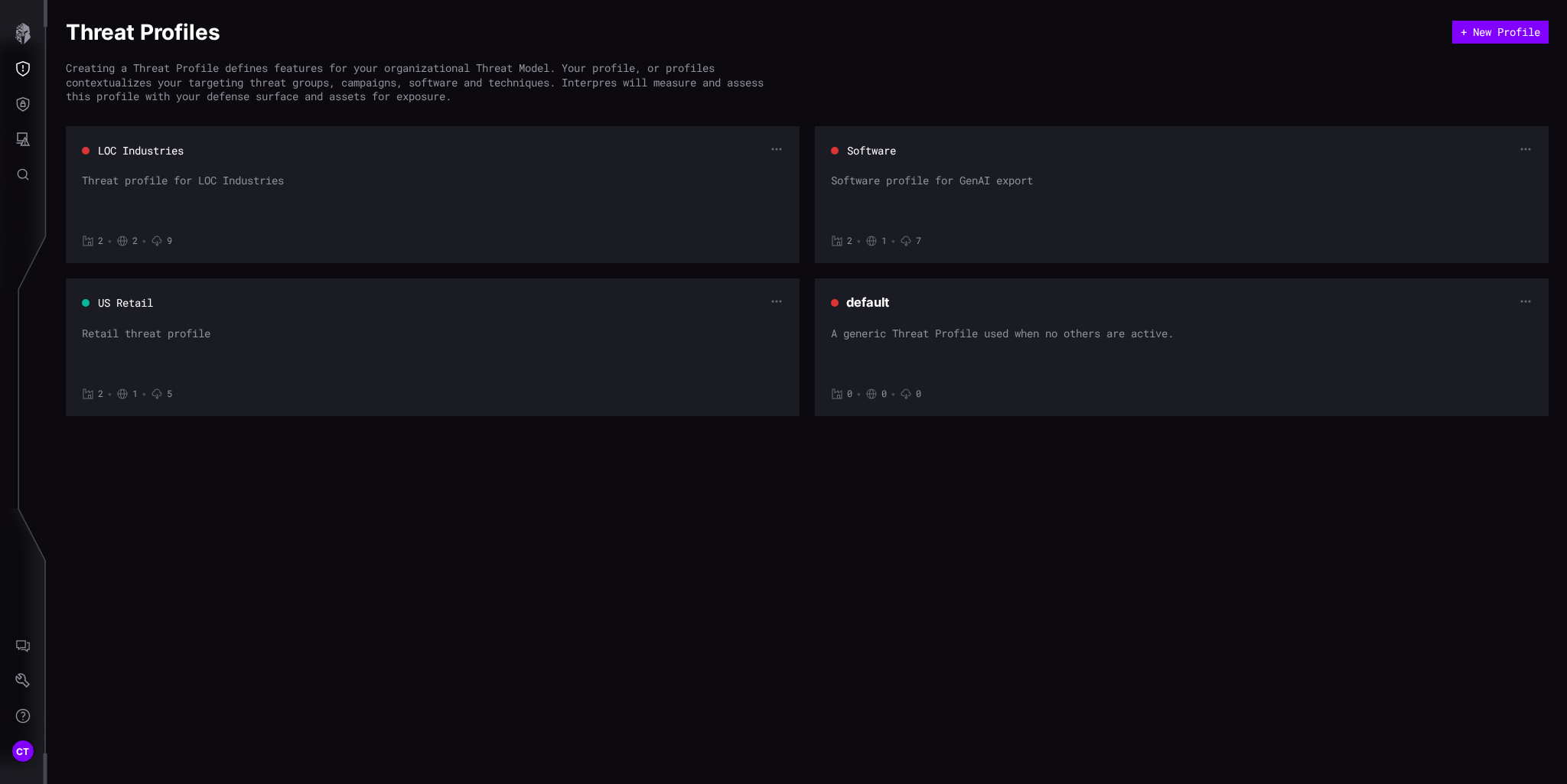
click at [532, 169] on div "LOC Industries Threat profile for LOC Industries 2 • 2 • 9" at bounding box center [432, 195] width 702 height 105
click at [764, 152] on div "LOC Industries" at bounding box center [432, 151] width 702 height 16
click at [769, 152] on div "LOC Industries" at bounding box center [432, 151] width 702 height 16
click at [779, 147] on icon "button" at bounding box center [777, 149] width 11 height 11
click at [726, 171] on div "Edit" at bounding box center [748, 174] width 45 height 14
